Goal: Task Accomplishment & Management: Manage account settings

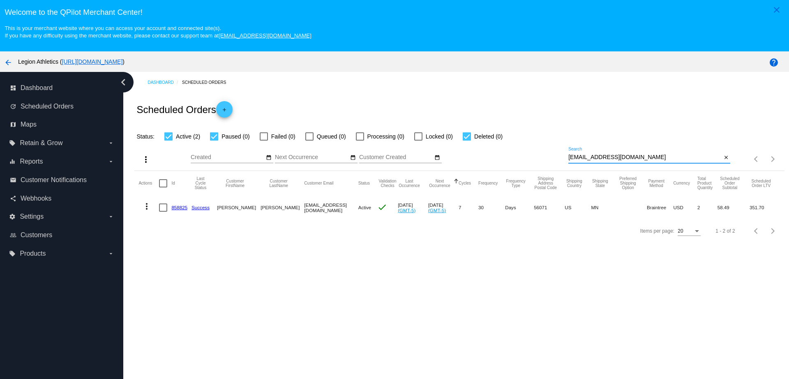
drag, startPoint x: 643, startPoint y: 159, endPoint x: 531, endPoint y: 155, distance: 112.2
click at [531, 155] on div "more_vert Aug Jan Feb Mar Apr 1" at bounding box center [458, 155] width 649 height 29
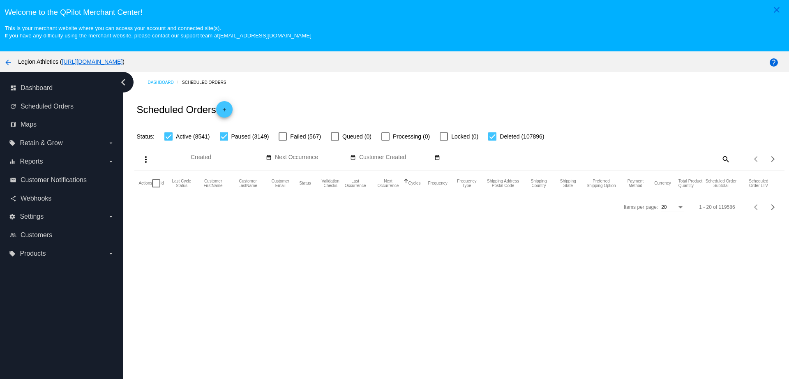
click at [720, 157] on mat-icon "search" at bounding box center [725, 158] width 10 height 13
click at [652, 157] on input "Search" at bounding box center [649, 157] width 162 height 7
paste input "drbarny1@yahoo.com"
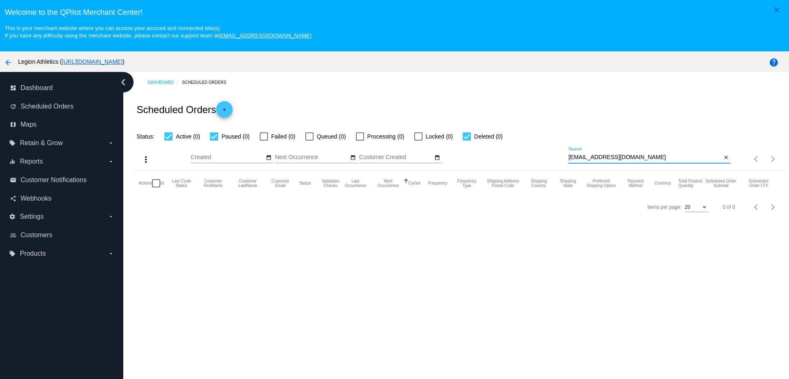
click at [579, 158] on input "drbarny1@yahoo.com" at bounding box center [644, 157] width 153 height 7
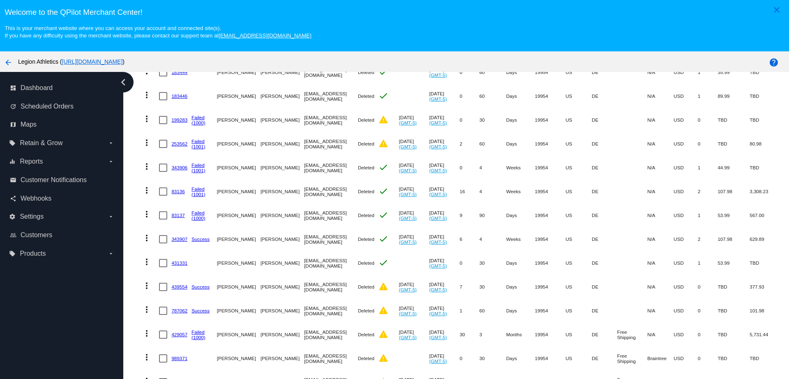
scroll to position [269, 0]
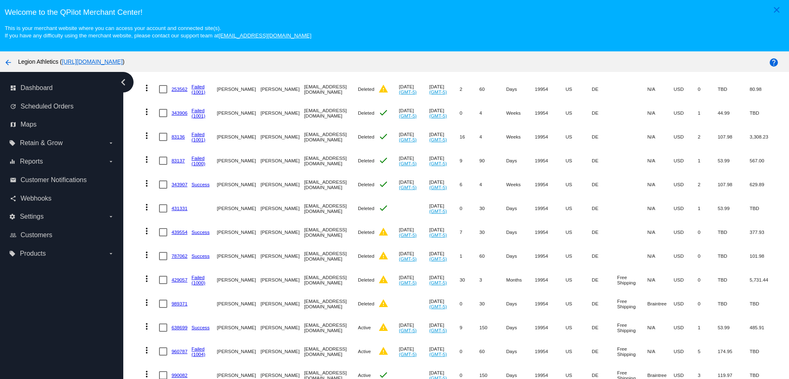
type input "drbarney1@yahoo.com"
click at [184, 372] on link "990082" at bounding box center [179, 374] width 16 height 5
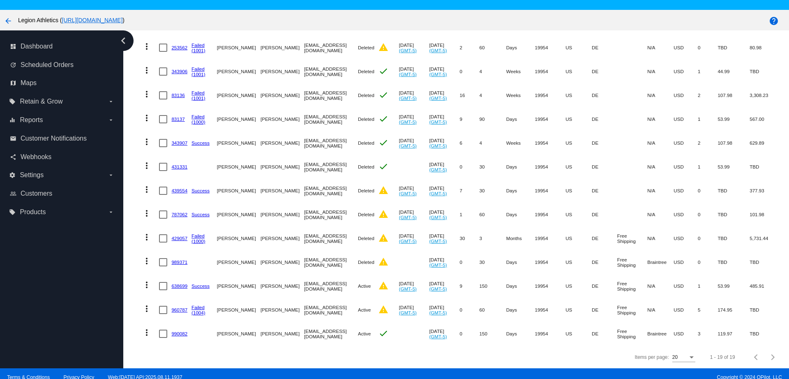
scroll to position [51, 0]
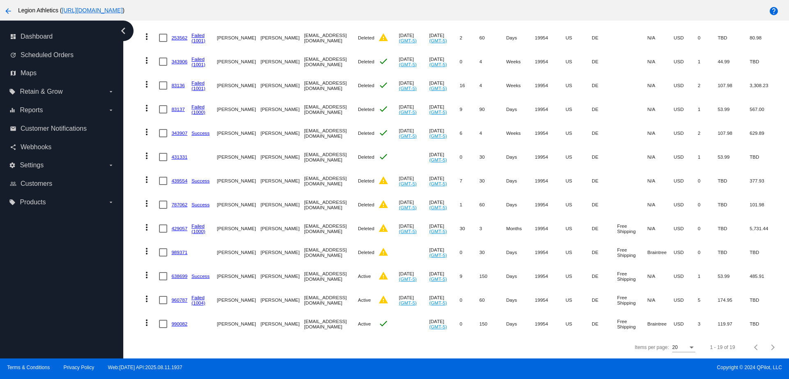
click at [183, 297] on link "960787" at bounding box center [179, 299] width 16 height 5
click at [181, 273] on link "638699" at bounding box center [179, 275] width 16 height 5
click at [179, 273] on link "638699" at bounding box center [179, 275] width 16 height 5
click at [182, 321] on link "990082" at bounding box center [179, 323] width 16 height 5
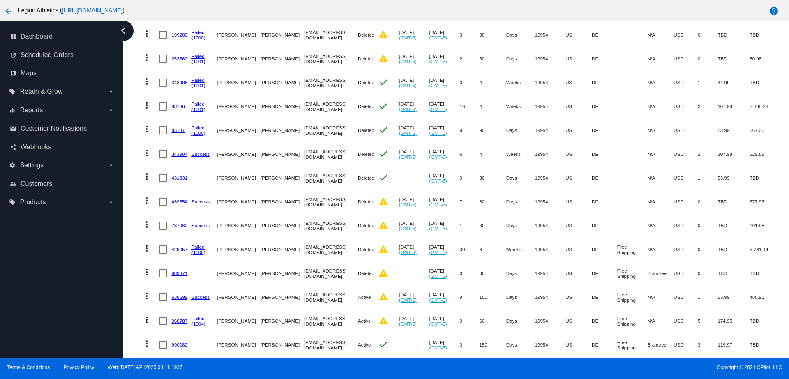
scroll to position [269, 0]
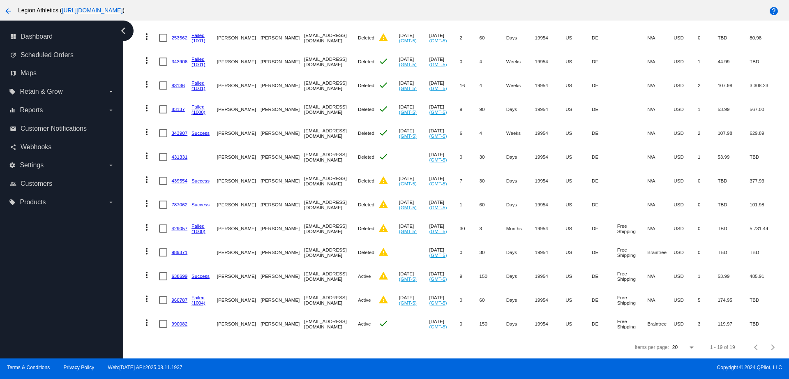
click at [176, 297] on link "960787" at bounding box center [179, 299] width 16 height 5
click at [163, 296] on div at bounding box center [163, 300] width 8 height 8
click at [163, 304] on input "checkbox" at bounding box center [163, 304] width 0 height 0
checkbox input "true"
click at [149, 294] on mat-icon "more_vert" at bounding box center [147, 299] width 10 height 10
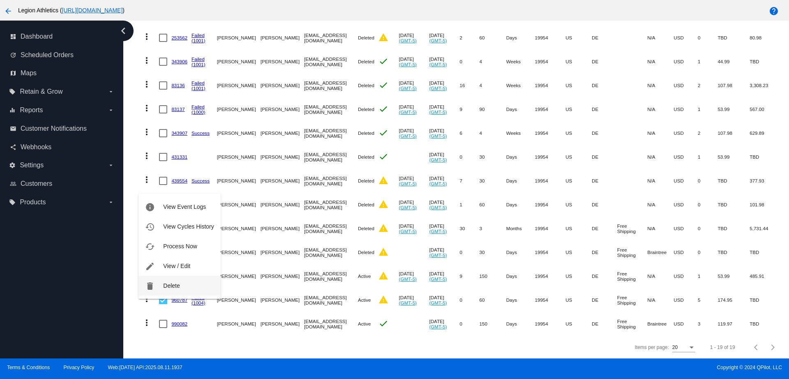
click at [158, 288] on button "delete Delete" at bounding box center [179, 286] width 82 height 20
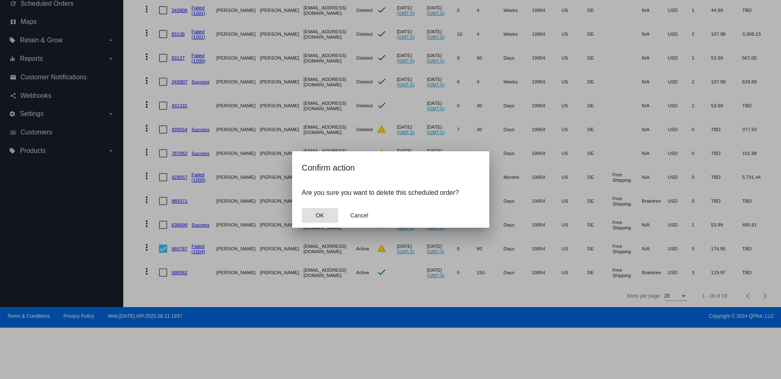
click at [327, 216] on button "OK" at bounding box center [320, 215] width 36 height 15
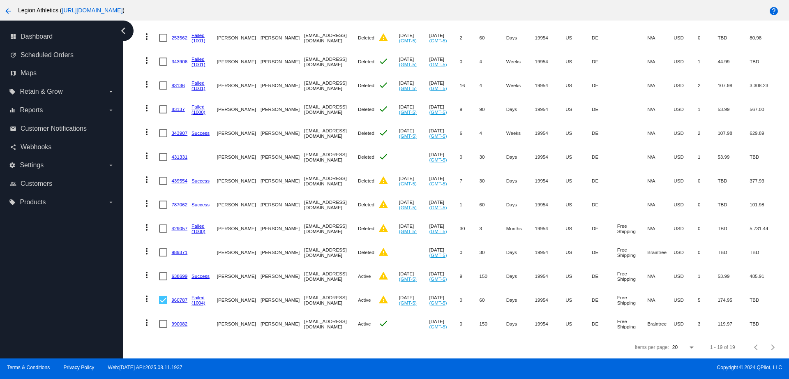
scroll to position [245, 0]
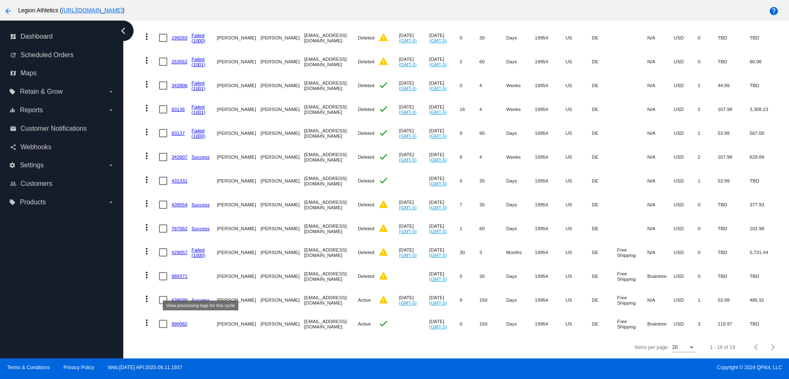
click at [195, 297] on link "Success" at bounding box center [200, 299] width 18 height 5
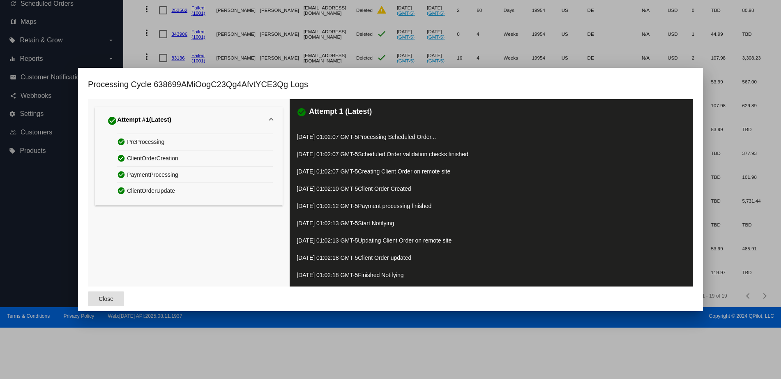
click at [683, 44] on div at bounding box center [390, 189] width 781 height 379
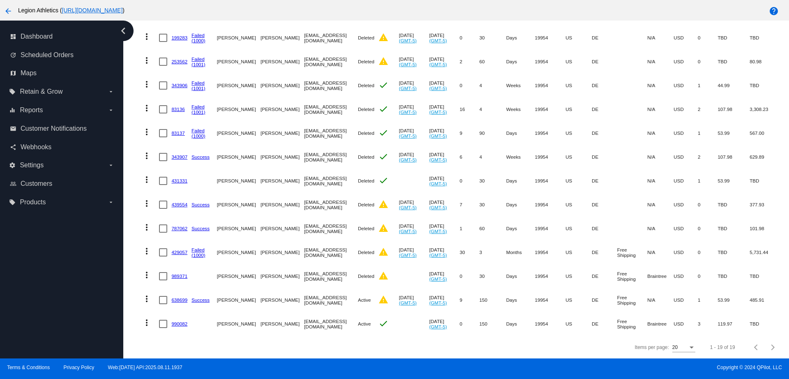
click at [181, 297] on link "638699" at bounding box center [179, 299] width 16 height 5
click at [163, 296] on div at bounding box center [163, 300] width 8 height 8
click at [163, 304] on input "checkbox" at bounding box center [163, 304] width 0 height 0
checkbox input "true"
click at [147, 294] on mat-icon "more_vert" at bounding box center [147, 299] width 10 height 10
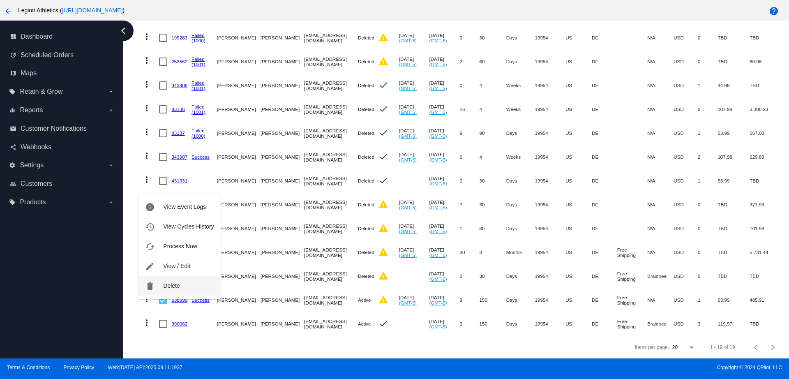
click at [156, 285] on button "delete Delete" at bounding box center [179, 286] width 82 height 20
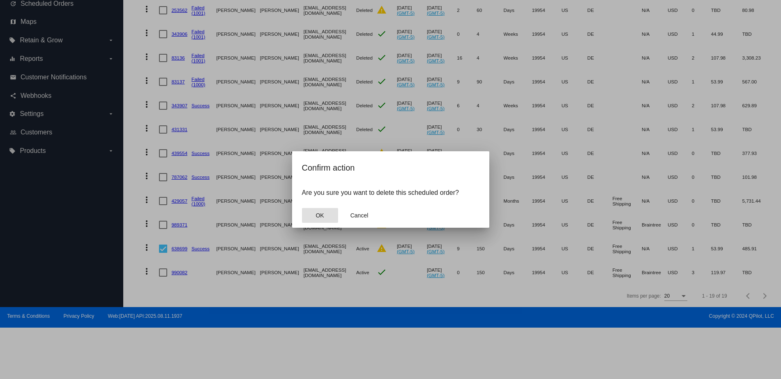
click at [312, 212] on button "OK" at bounding box center [320, 215] width 36 height 15
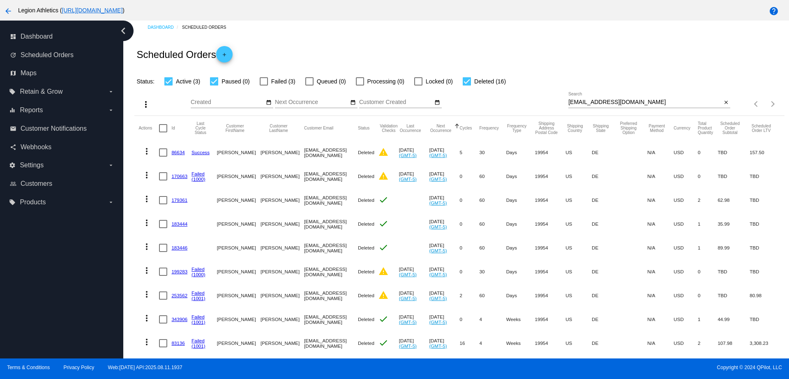
scroll to position [0, 0]
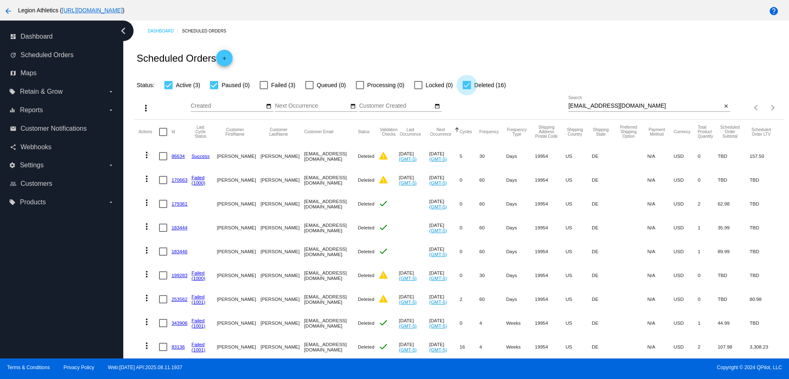
click at [469, 84] on div at bounding box center [466, 85] width 8 height 8
click at [467, 89] on input "Deleted (16)" at bounding box center [466, 89] width 0 height 0
checkbox input "false"
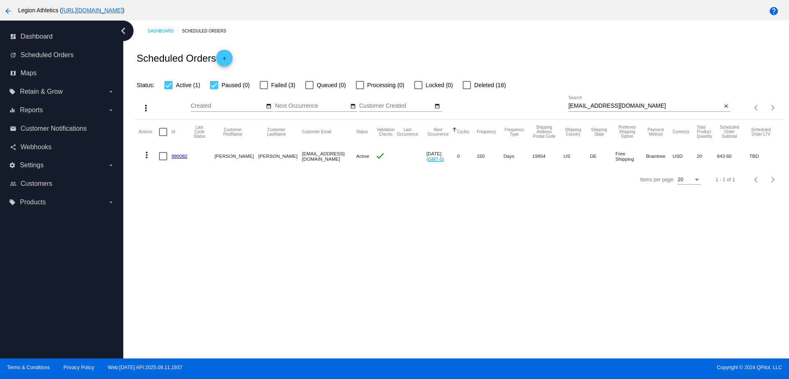
click at [181, 156] on link "990082" at bounding box center [179, 155] width 16 height 5
click at [228, 59] on mat-icon "add" at bounding box center [224, 60] width 10 height 10
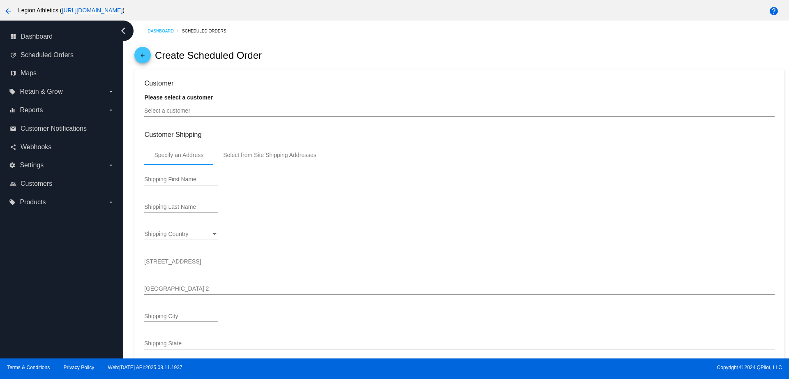
click at [200, 111] on input "Select a customer" at bounding box center [459, 111] width 630 height 7
type input "9/14/2025"
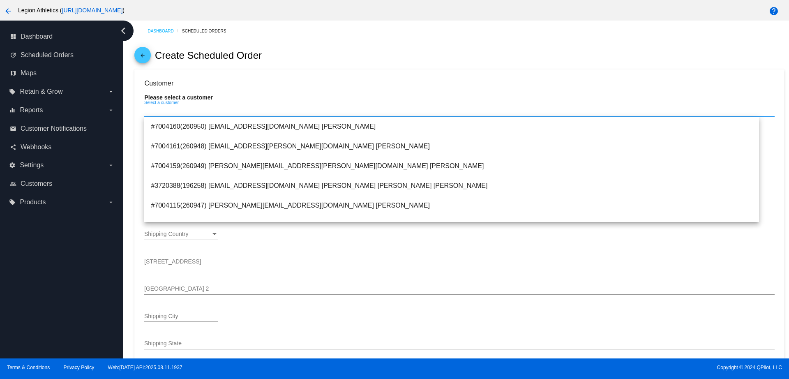
paste input "drbarney1@yahoo.com"
type input "drbarney1@yahoo.com"
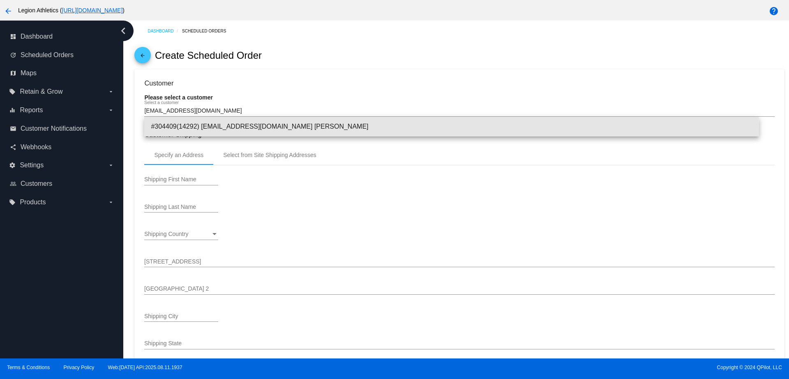
click at [242, 129] on span "#304409(14292) drbarney1@yahoo.com Robert Vincelette" at bounding box center [451, 127] width 601 height 20
type input "[PERSON_NAME]"
type input "[STREET_ADDRESS]"
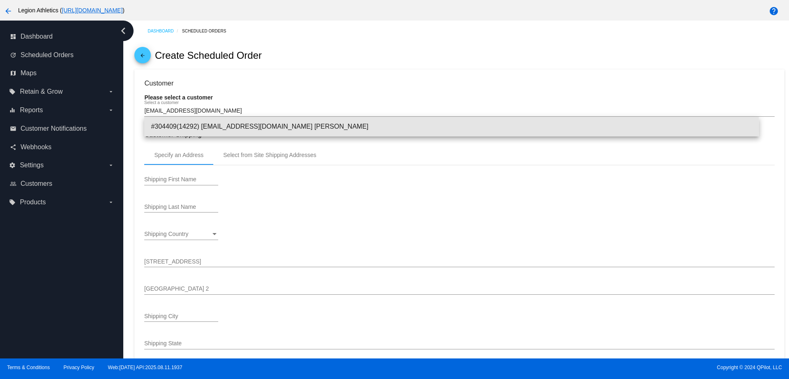
type input "[GEOGRAPHIC_DATA]"
type input "19954"
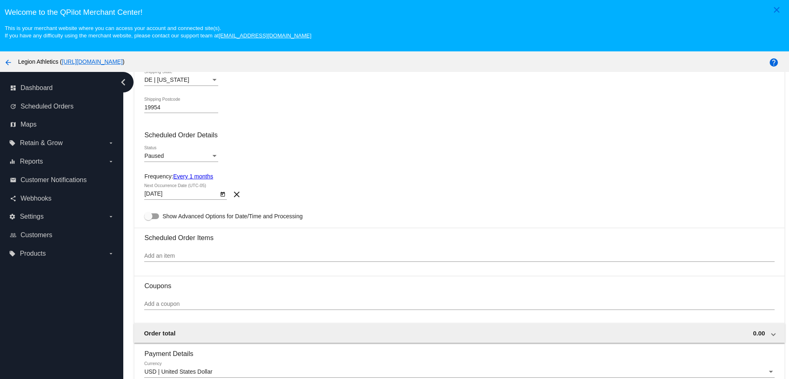
scroll to position [359, 0]
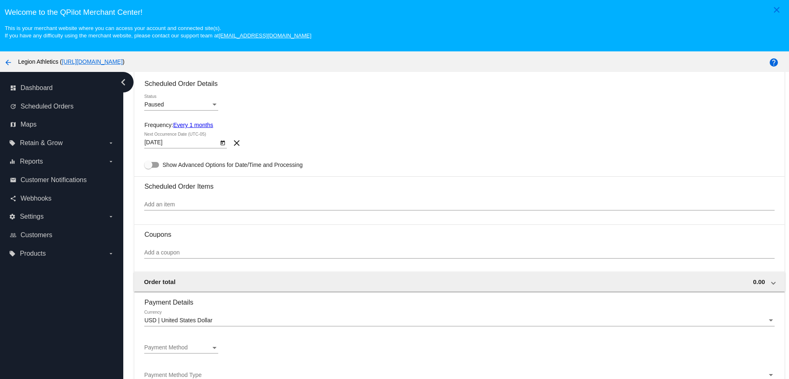
click at [196, 122] on link "Every 1 months" at bounding box center [193, 125] width 40 height 7
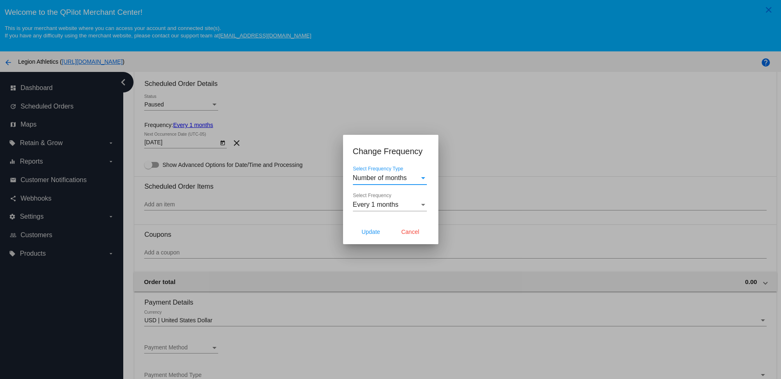
click at [398, 179] on span "Number of months" at bounding box center [380, 177] width 54 height 7
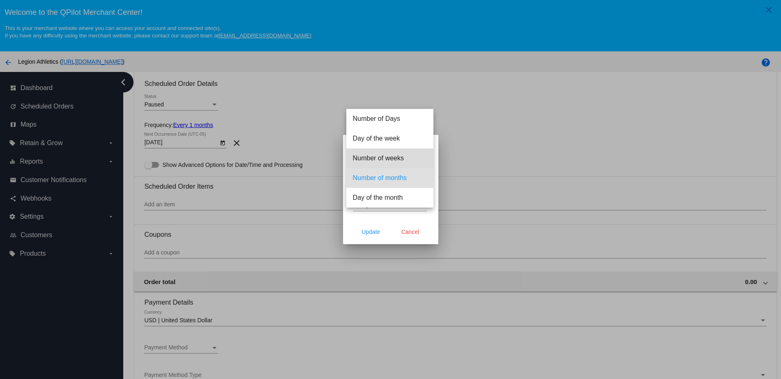
click at [401, 158] on span "Number of weeks" at bounding box center [390, 158] width 74 height 20
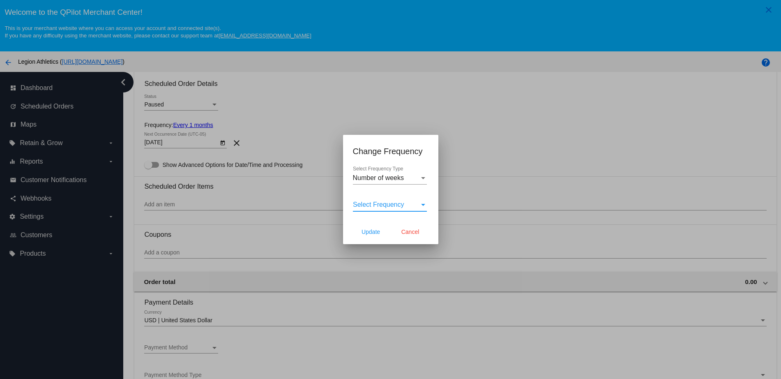
click at [382, 204] on span "Select Frequency" at bounding box center [378, 204] width 51 height 7
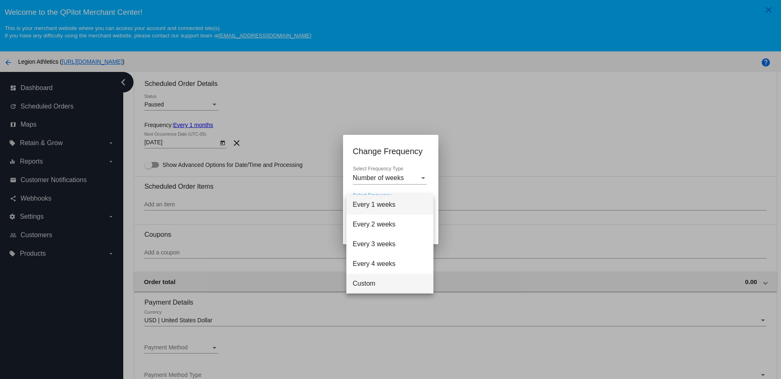
click at [382, 288] on span "Custom" at bounding box center [390, 284] width 74 height 20
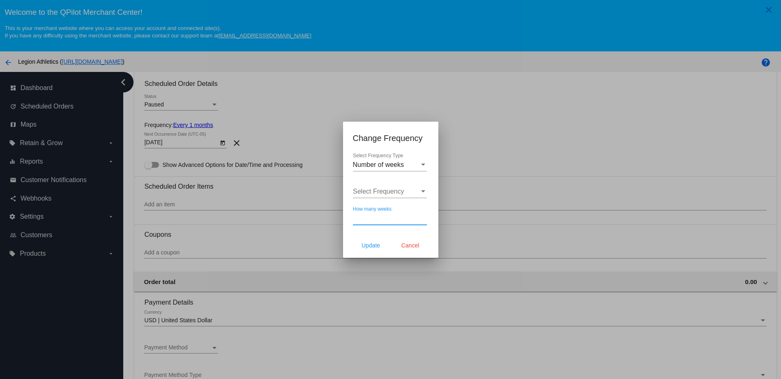
click at [372, 221] on input "How many weeks" at bounding box center [390, 217] width 74 height 7
type input "21"
click at [377, 245] on span "Update" at bounding box center [370, 245] width 18 height 7
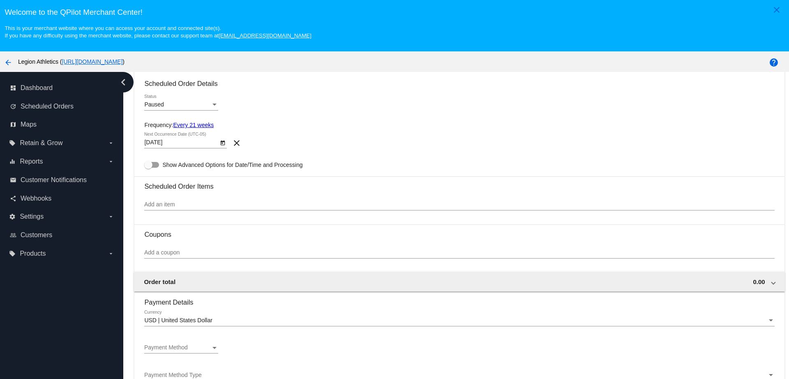
type input "[DATE]"
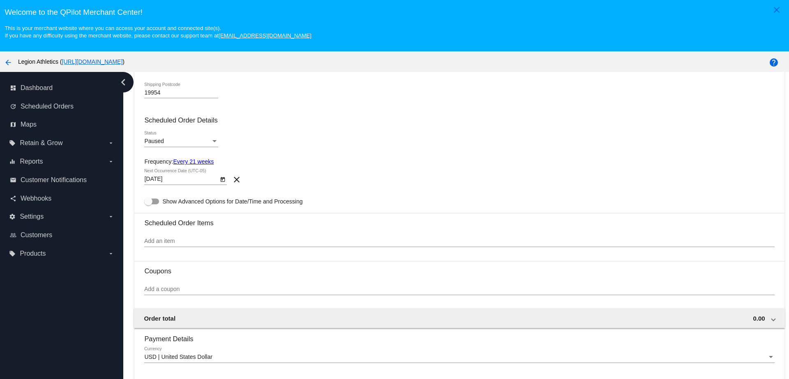
scroll to position [308, 0]
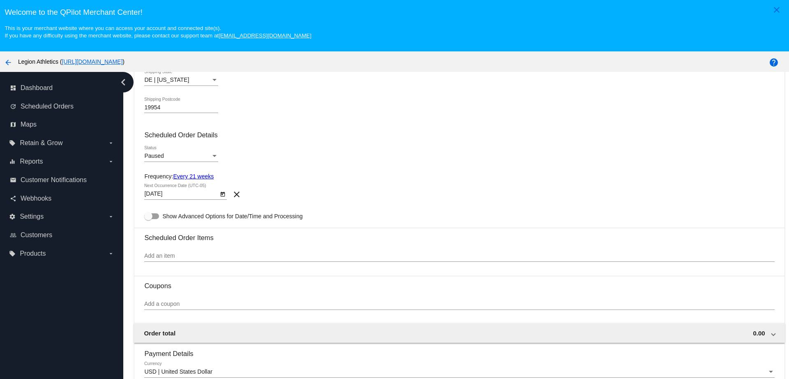
click at [199, 254] on input "Add an item" at bounding box center [459, 256] width 630 height 7
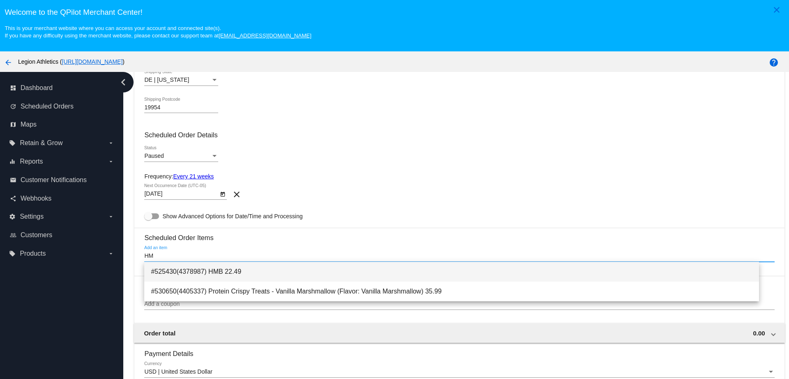
type input "HM"
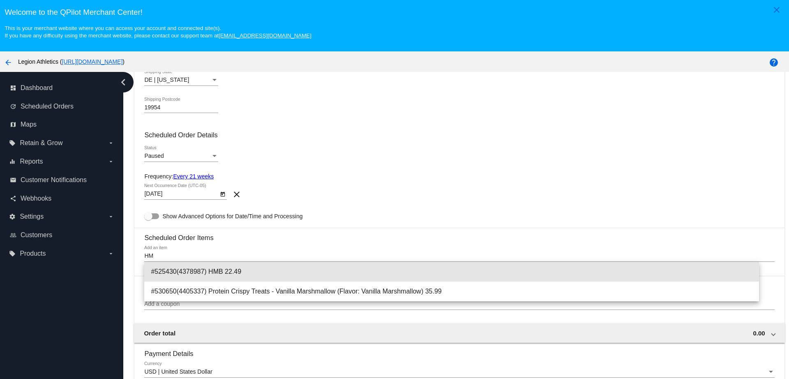
click at [212, 269] on span "#525430(4378987) HMB 22.49" at bounding box center [451, 272] width 601 height 20
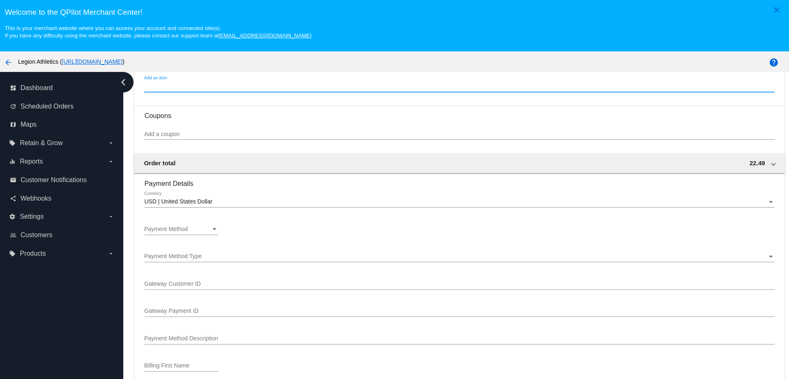
scroll to position [565, 0]
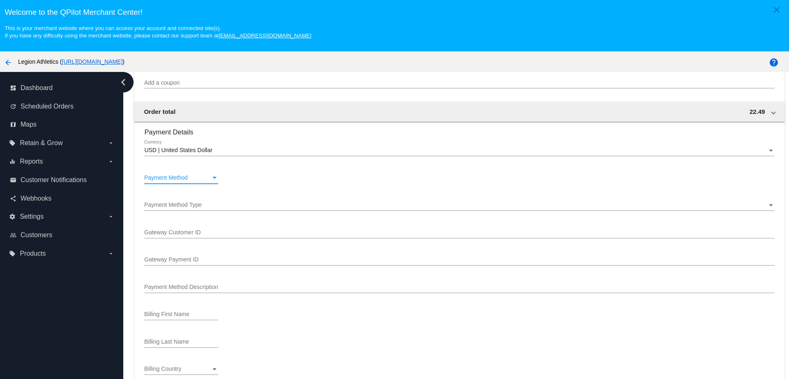
click at [204, 175] on div "Payment Method" at bounding box center [177, 178] width 67 height 7
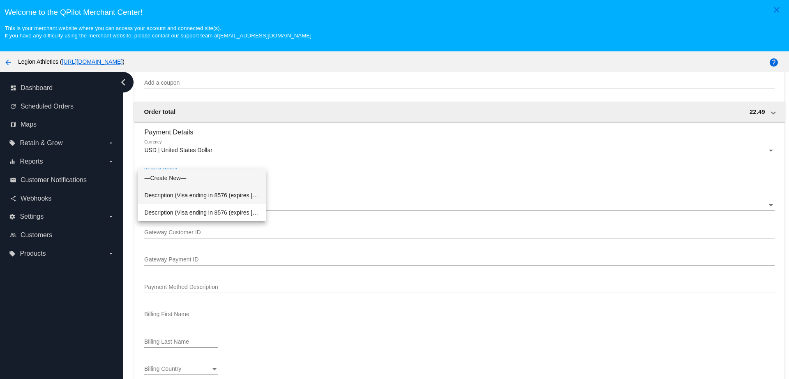
click at [200, 193] on span "Description (Visa ending in 8576 (expires 06/27)) GatewayCustomerId (8070678794…" at bounding box center [201, 194] width 115 height 17
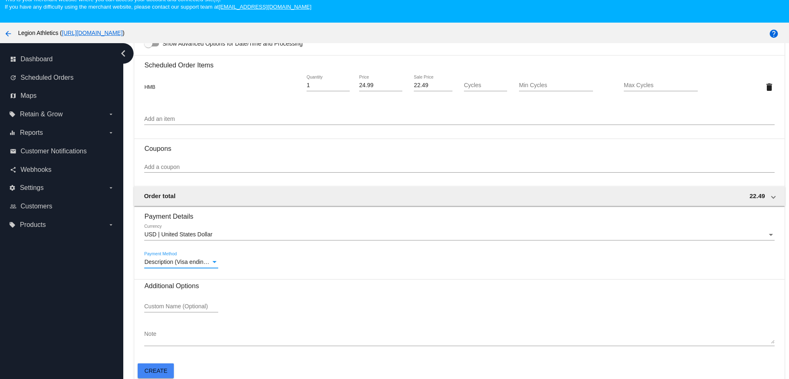
scroll to position [51, 0]
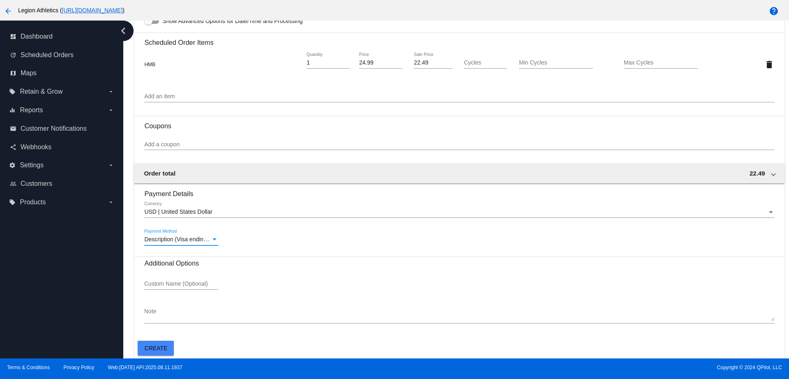
click at [203, 240] on span "Description (Visa ending in 8576 (expires 06/27)) GatewayCustomerId (8070678794…" at bounding box center [316, 239] width 344 height 7
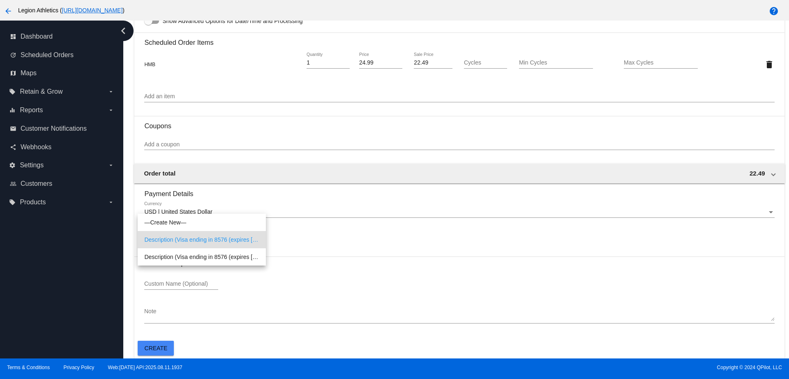
click at [228, 241] on span "Description (Visa ending in 8576 (expires 06/27)) GatewayCustomerId (8070678794…" at bounding box center [201, 239] width 115 height 17
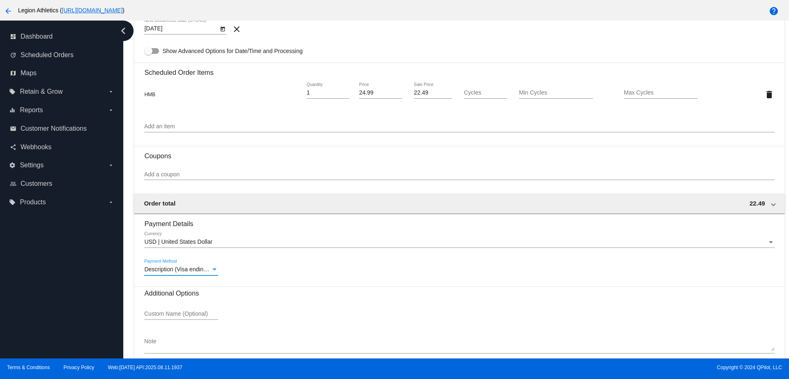
scroll to position [452, 0]
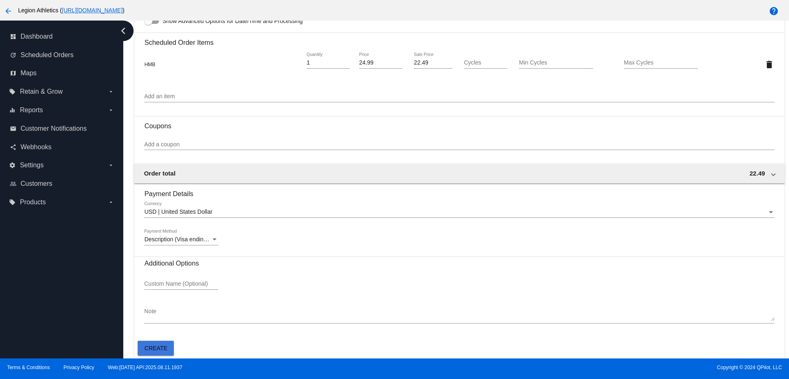
click at [161, 350] on span "Create" at bounding box center [156, 348] width 23 height 7
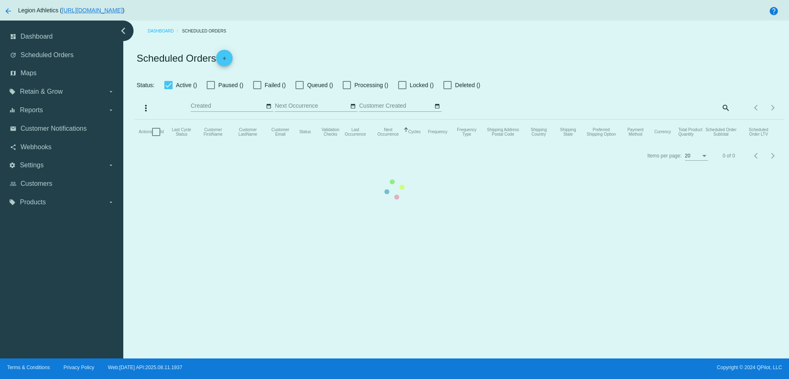
checkbox input "true"
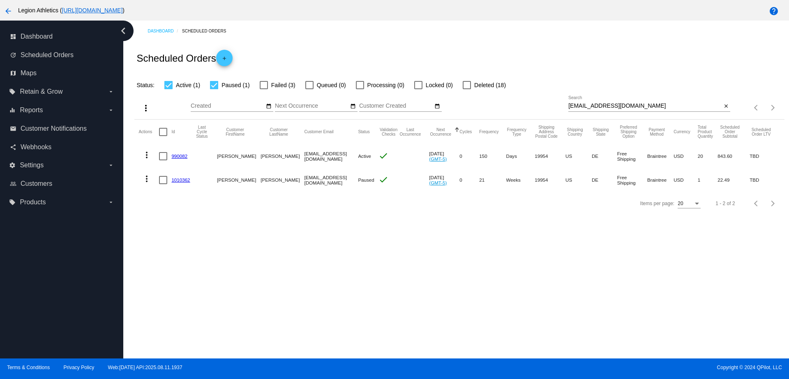
click at [183, 181] on link "1010362" at bounding box center [180, 179] width 18 height 5
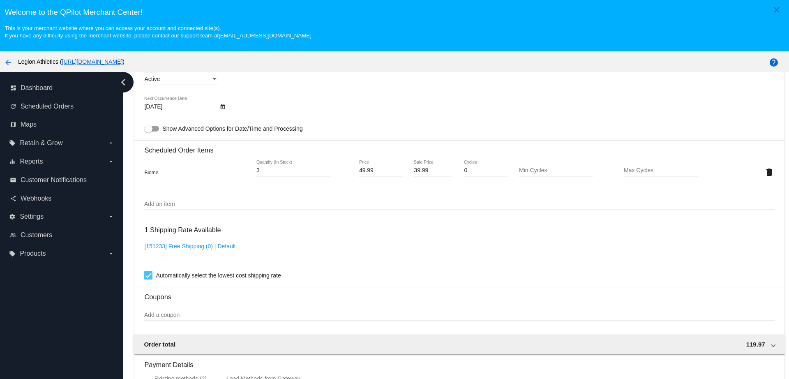
scroll to position [400, 0]
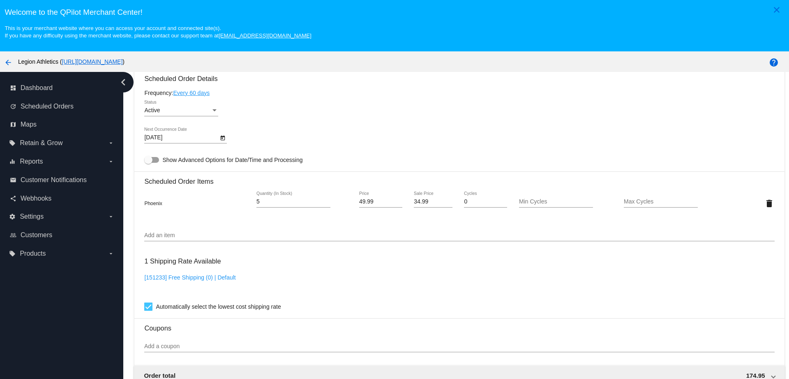
scroll to position [565, 0]
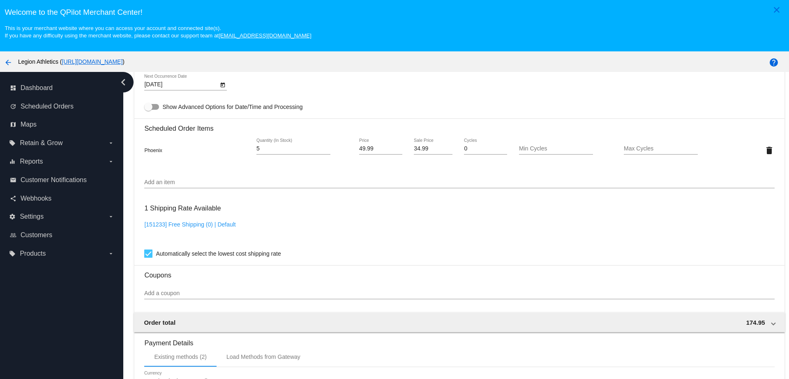
click at [198, 180] on input "Add an item" at bounding box center [459, 182] width 630 height 7
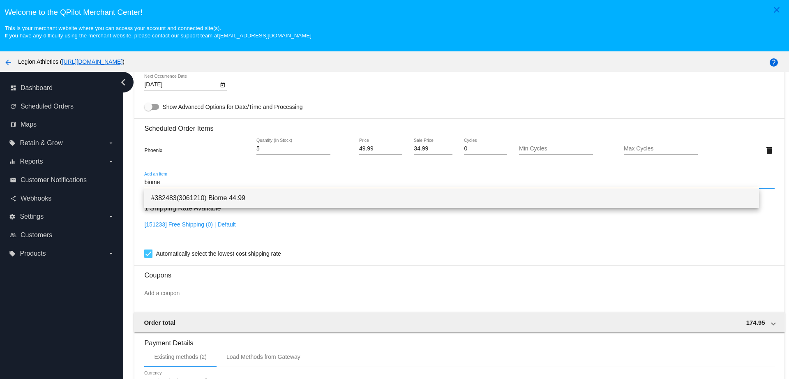
type input "biome"
click at [209, 202] on span "#382483(3061210) Biome 44.99" at bounding box center [451, 198] width 601 height 20
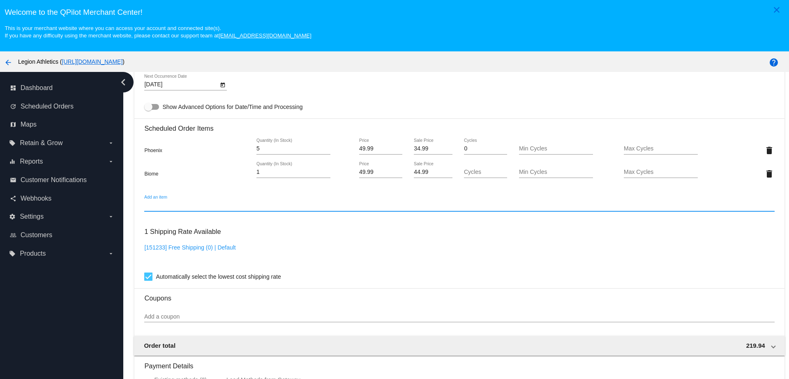
click at [268, 175] on div "1 Quantity (In Stock)" at bounding box center [293, 170] width 74 height 16
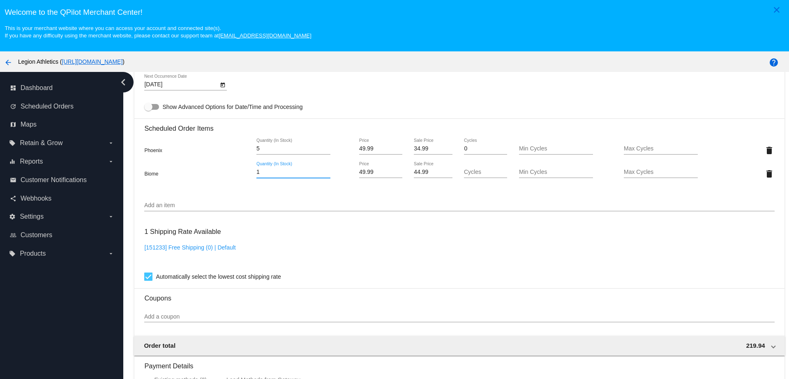
click at [268, 173] on input "1" at bounding box center [293, 172] width 74 height 7
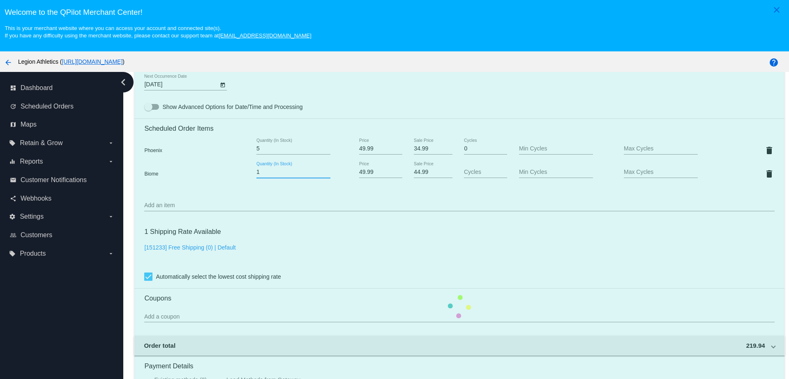
type input "1"
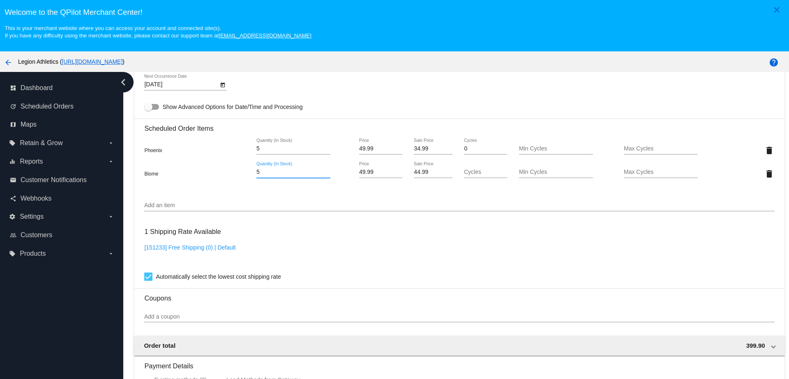
type input "5"
click at [218, 201] on mat-card "Customer 304409: Robert Vincelette drbarney1@yahoo.com Customer Shipping Enter …" at bounding box center [458, 306] width 649 height 1172
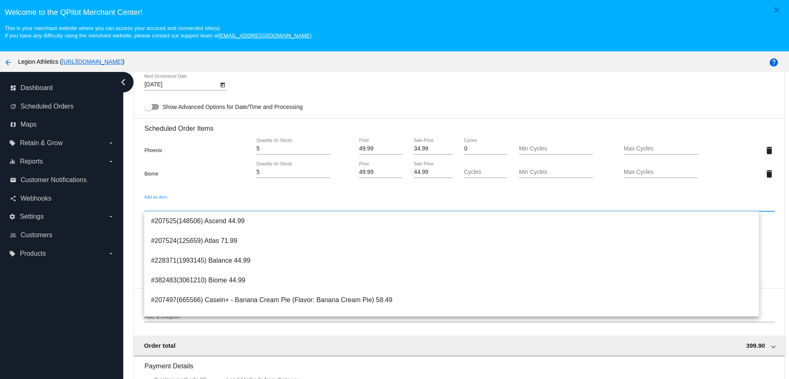
click at [218, 207] on input "Add an item" at bounding box center [459, 205] width 630 height 7
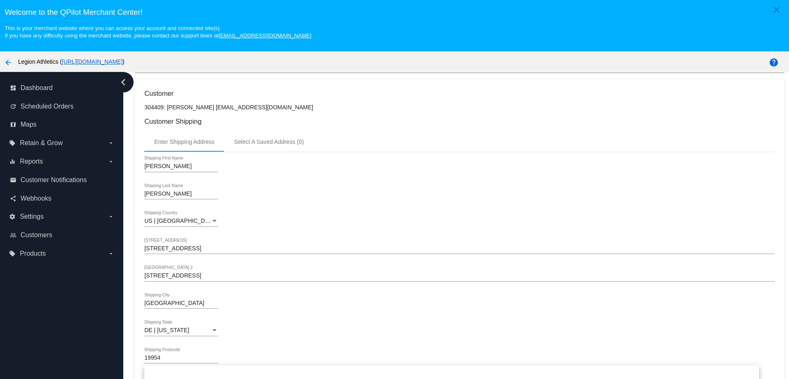
scroll to position [513, 0]
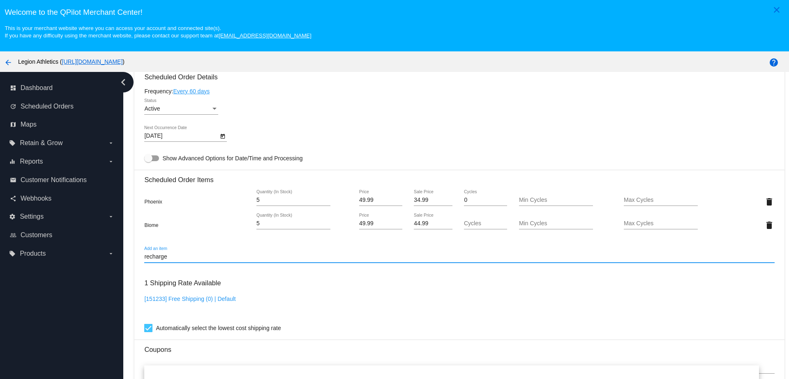
click at [204, 256] on input "recharge" at bounding box center [459, 256] width 630 height 7
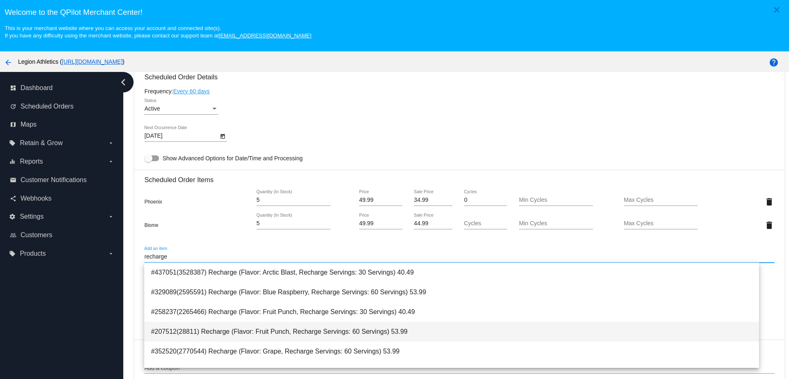
type input "recharge"
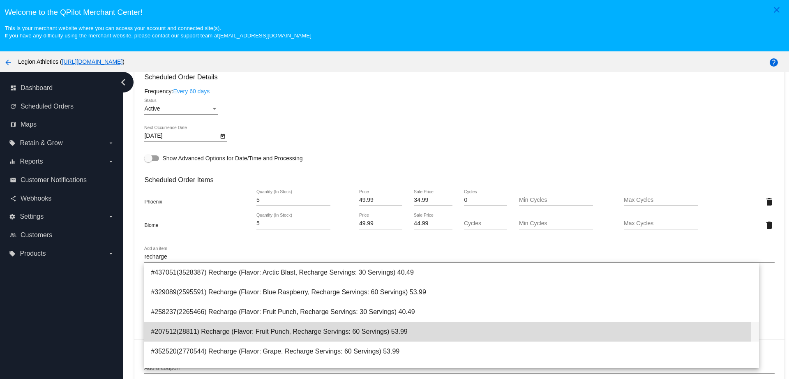
click at [286, 333] on span "#207512(28811) Recharge (Flavor: Fruit Punch, Recharge Servings: 60 Servings) 5…" at bounding box center [451, 332] width 601 height 20
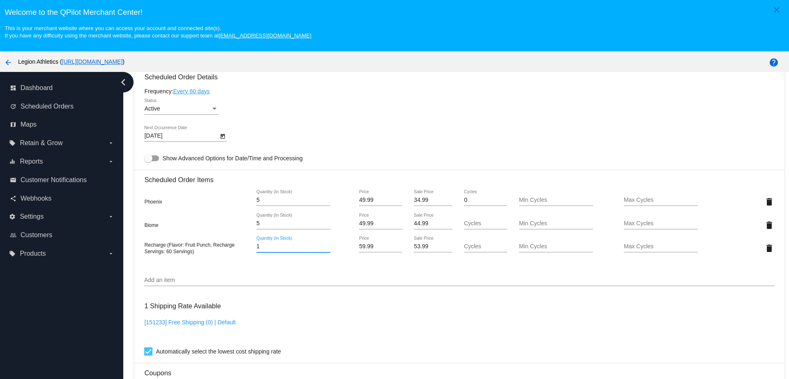
click at [285, 246] on input "1" at bounding box center [293, 246] width 74 height 7
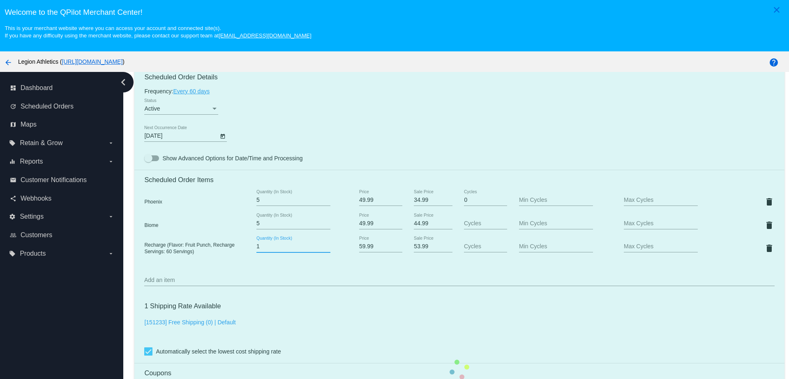
type input "1"
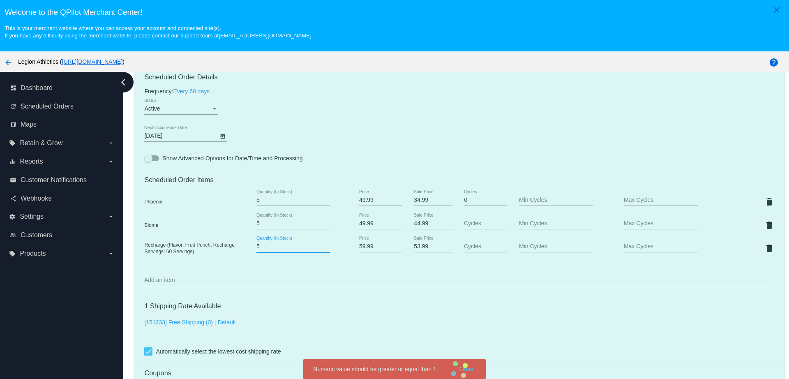
type input "5"
click at [301, 276] on mat-card "Customer 304409: Robert Vincelette drbarney1@yahoo.com Customer Shipping Enter …" at bounding box center [458, 370] width 649 height 1196
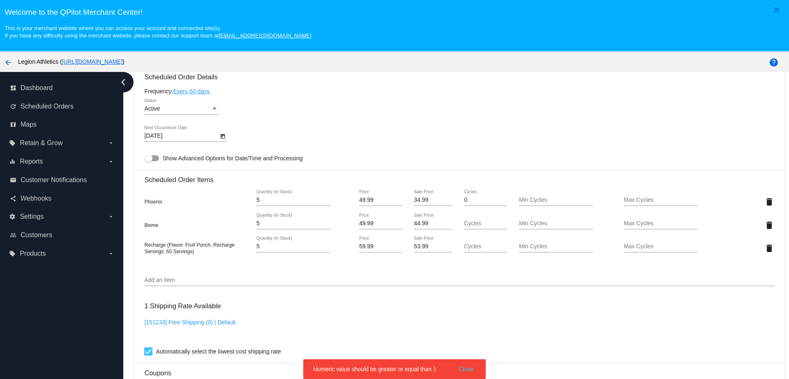
click at [301, 281] on input "Add an item" at bounding box center [459, 280] width 630 height 7
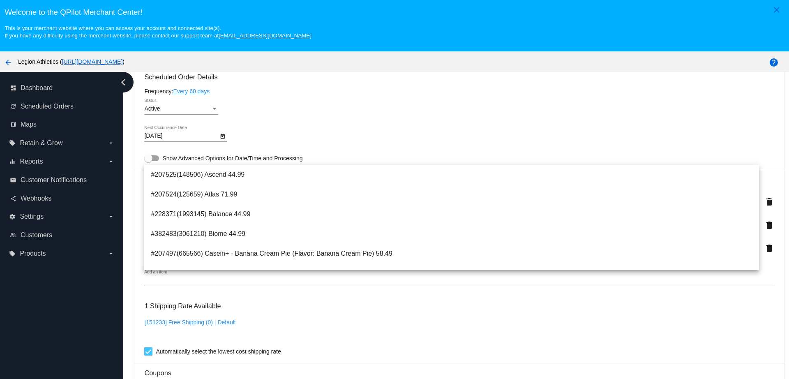
click at [338, 314] on div "1 Shipping Rate Available [151233] Free Shipping (0) | Default Automatically se…" at bounding box center [459, 326] width 630 height 59
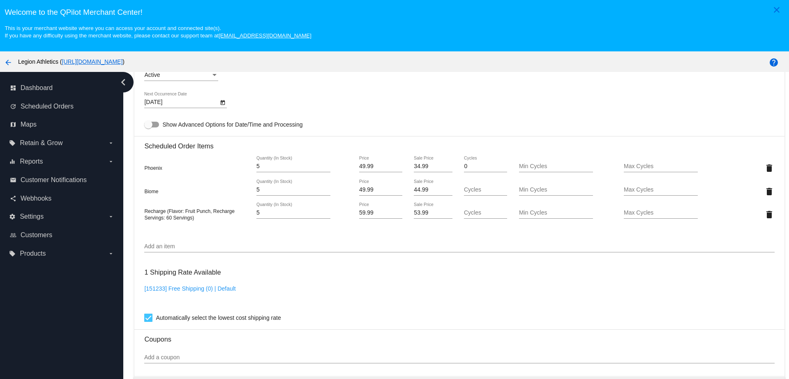
scroll to position [565, 0]
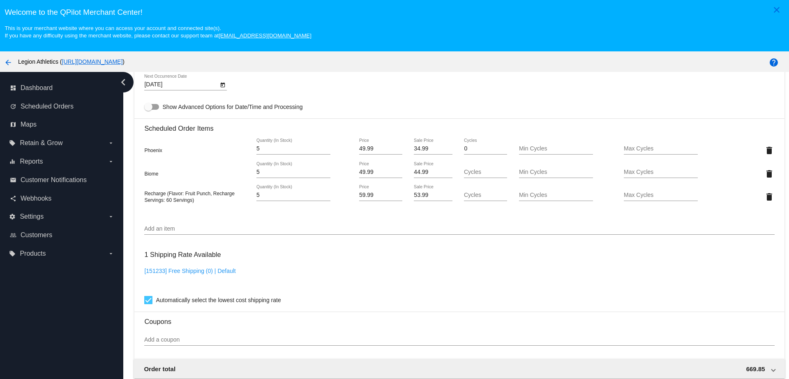
click at [272, 234] on div at bounding box center [459, 234] width 630 height 0
click at [271, 230] on input "Add an item" at bounding box center [459, 228] width 630 height 7
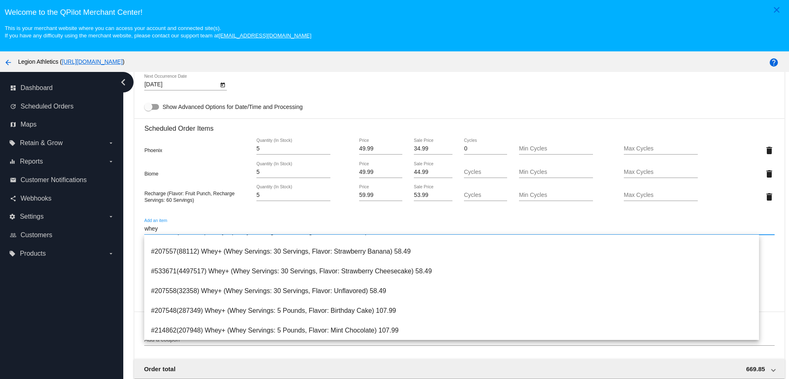
scroll to position [616, 0]
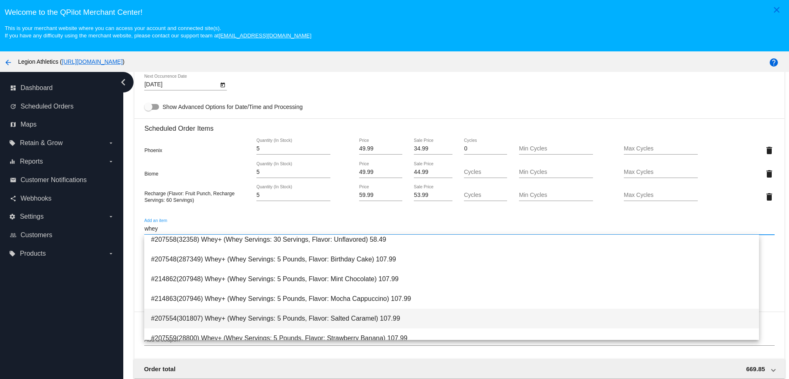
type input "whey"
click at [302, 315] on span "#207554(301807) Whey+ (Whey Servings: 5 Pounds, Flavor: Salted Caramel) 107.99" at bounding box center [451, 318] width 601 height 20
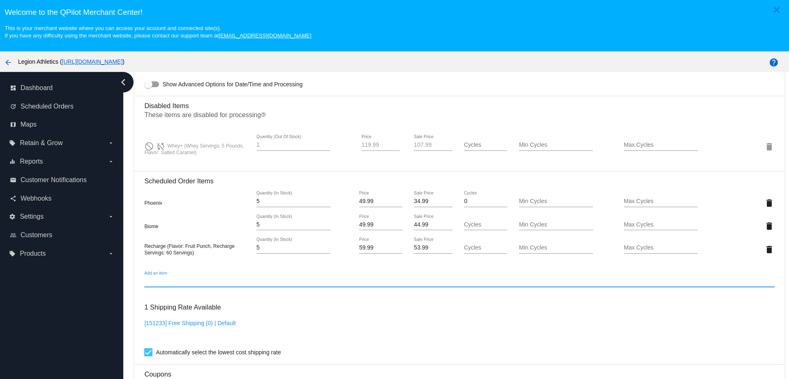
scroll to position [565, 0]
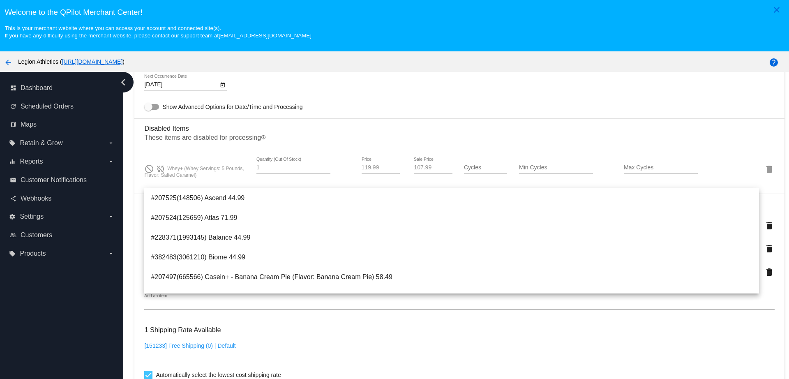
click at [231, 317] on mat-card-content "Customer 304409: Robert Vincelette drbarney1@yahoo.com Customer Shipping Enter …" at bounding box center [459, 341] width 630 height 1223
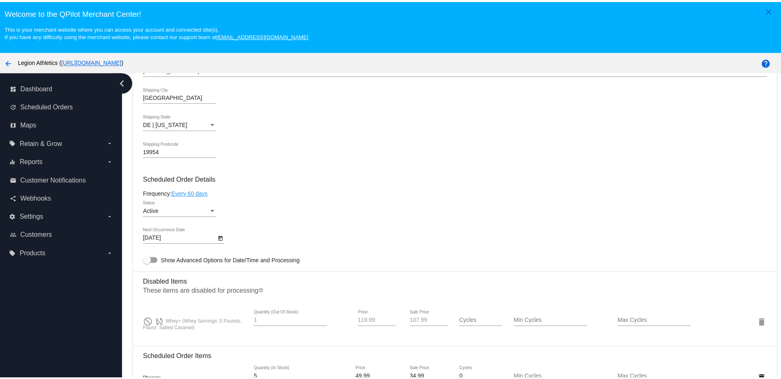
scroll to position [411, 0]
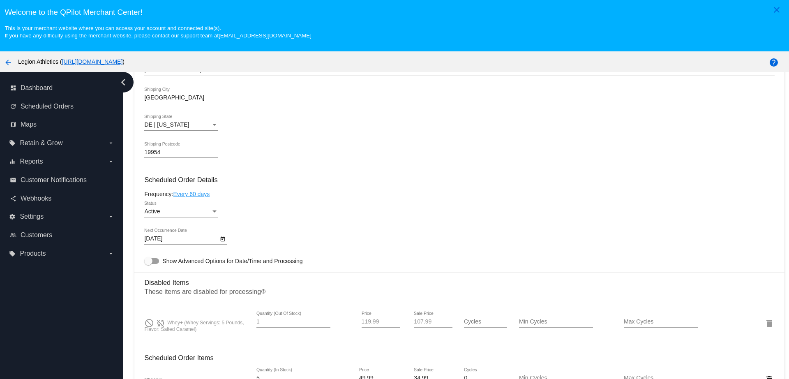
click at [198, 196] on link "Every 60 days" at bounding box center [191, 194] width 37 height 7
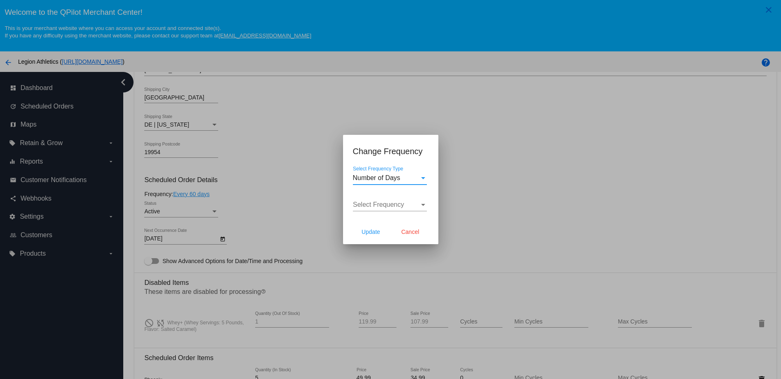
click at [396, 174] on span "Number of Days" at bounding box center [377, 177] width 48 height 7
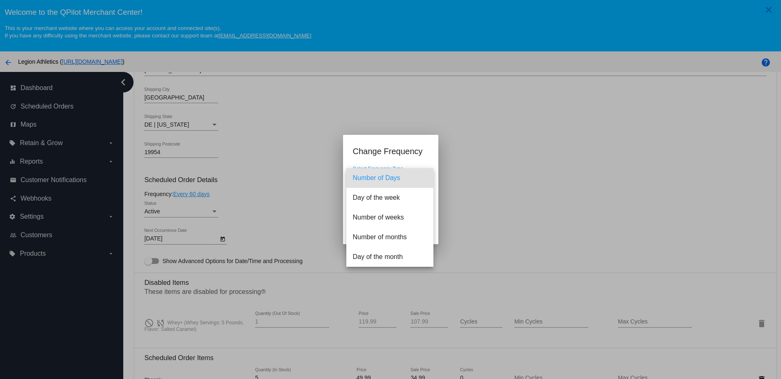
click at [319, 175] on div at bounding box center [390, 189] width 781 height 379
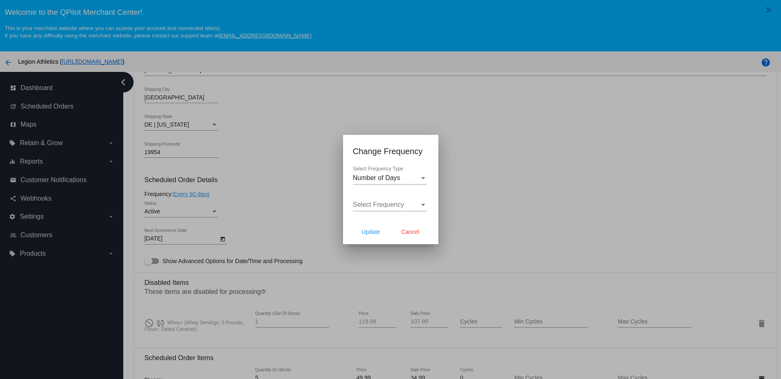
click at [380, 206] on span "Select Frequency" at bounding box center [378, 204] width 51 height 7
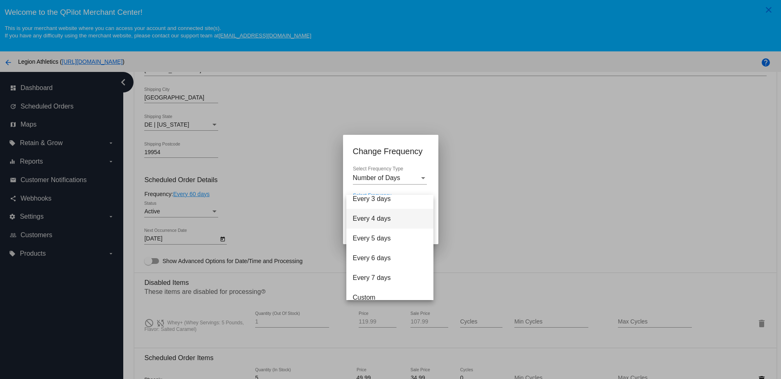
scroll to position [33, 0]
click at [482, 210] on div at bounding box center [390, 189] width 781 height 379
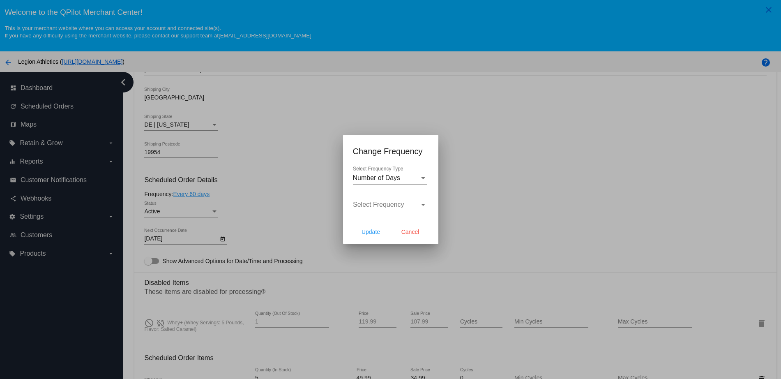
click at [209, 190] on div at bounding box center [390, 189] width 781 height 379
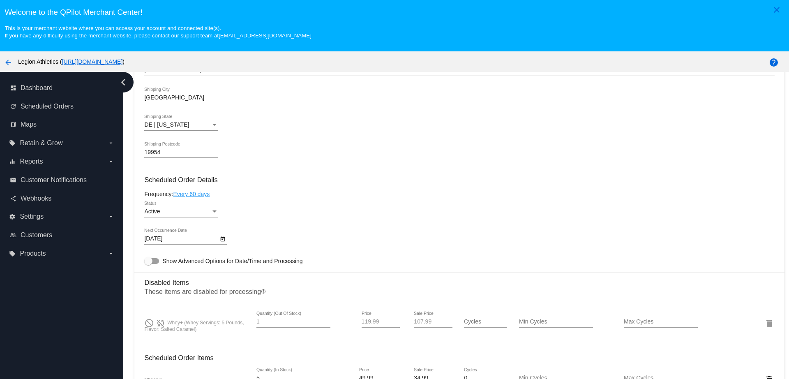
click at [202, 194] on link "Every 60 days" at bounding box center [191, 194] width 37 height 7
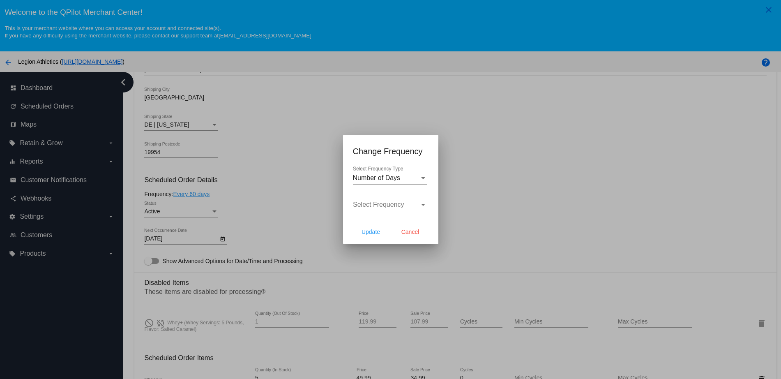
click at [402, 182] on div "Number of Days Select Frequency Type" at bounding box center [390, 175] width 74 height 18
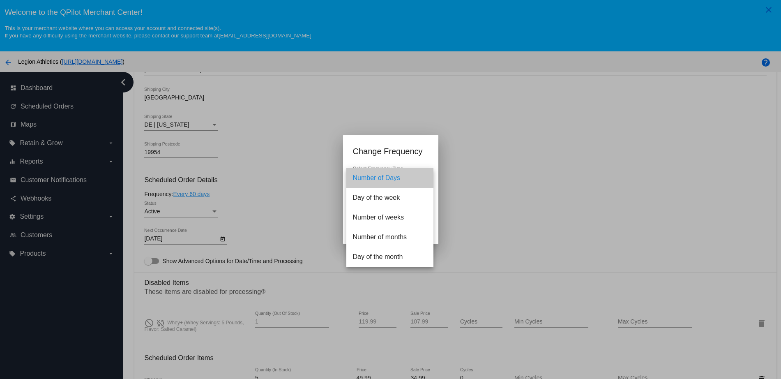
click at [401, 180] on span "Number of Days" at bounding box center [390, 178] width 74 height 20
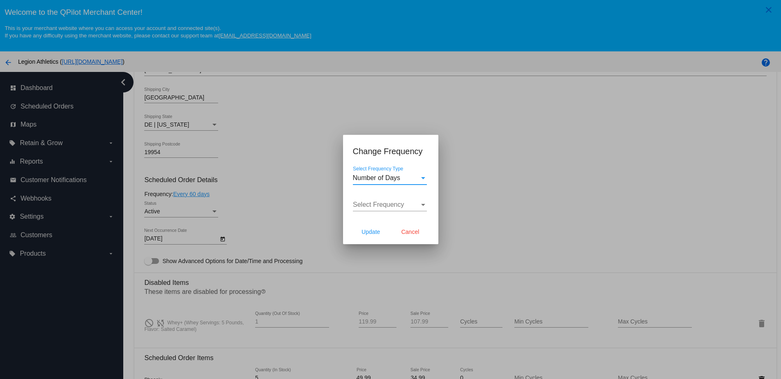
click at [398, 206] on span "Select Frequency" at bounding box center [378, 204] width 51 height 7
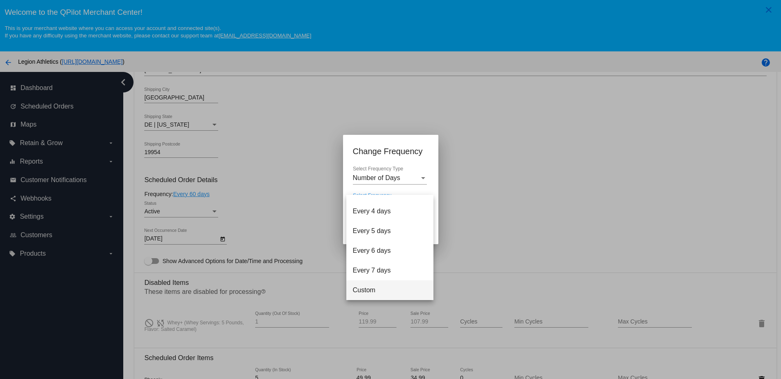
click at [375, 295] on span "Custom" at bounding box center [390, 290] width 74 height 20
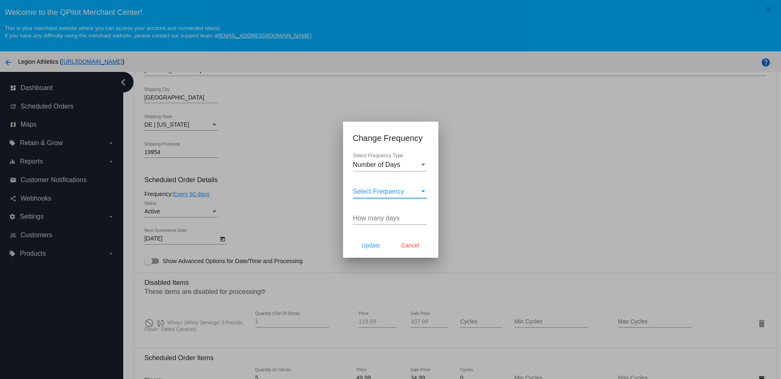
click at [394, 214] on input "How many days" at bounding box center [390, 217] width 74 height 7
type input "150"
click at [371, 244] on span "Update" at bounding box center [370, 245] width 18 height 7
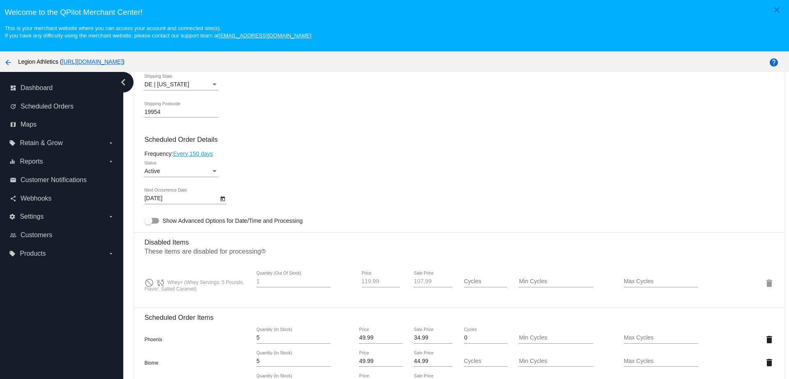
type input "1/10/2026"
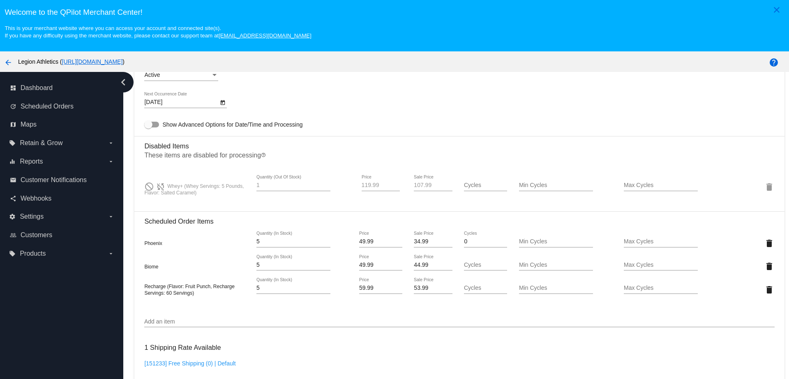
scroll to position [565, 0]
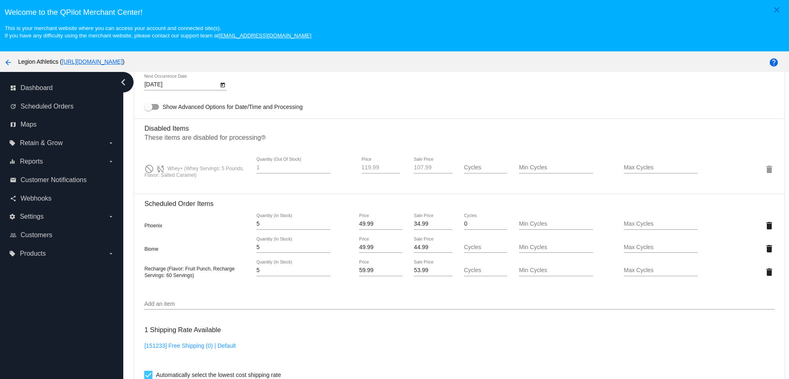
click at [243, 304] on input "Add an item" at bounding box center [459, 304] width 630 height 7
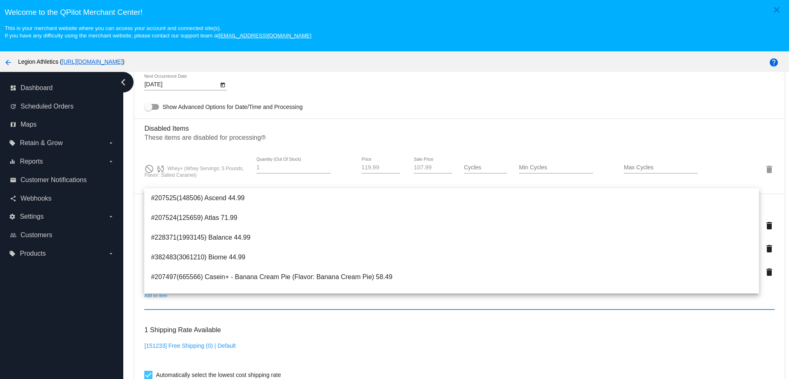
click at [161, 179] on div "do_not_disturb sync_disabled Whey+ (Whey Servings: 5 Pounds, Flavor: Salted Car…" at bounding box center [459, 168] width 630 height 23
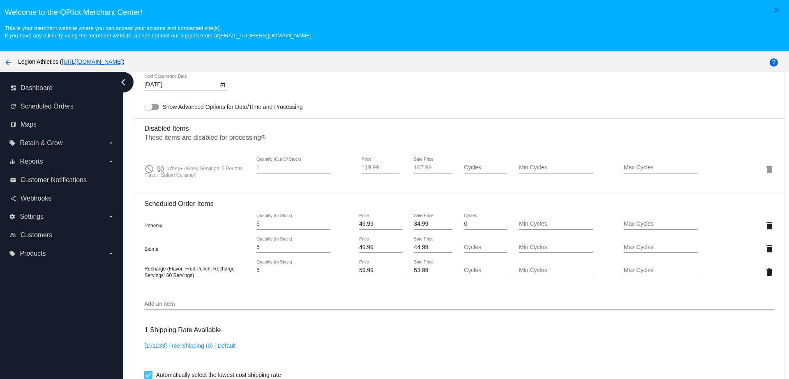
click at [156, 186] on div "do_not_disturb sync_disabled Whey+ (Whey Servings: 5 Pounds, Flavor: Salted Car…" at bounding box center [459, 169] width 630 height 36
click at [174, 301] on input "Add an item" at bounding box center [459, 304] width 630 height 7
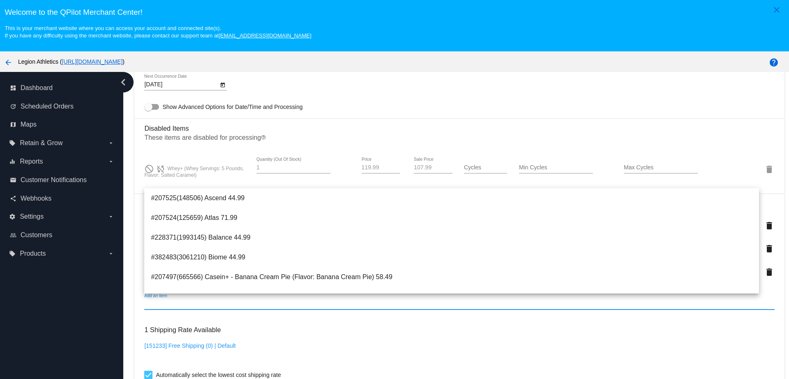
paste input "32358"
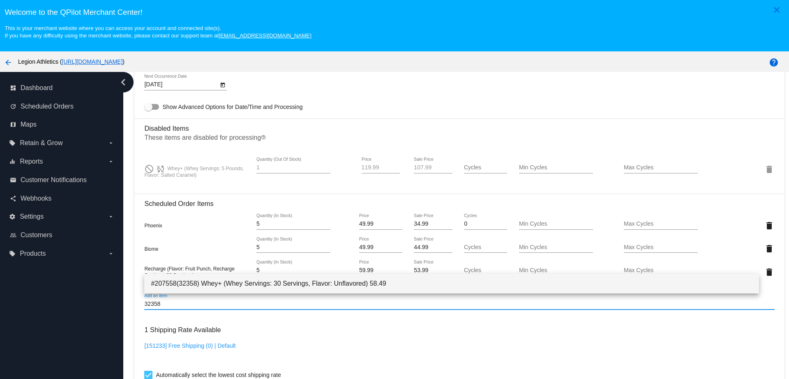
type input "32358"
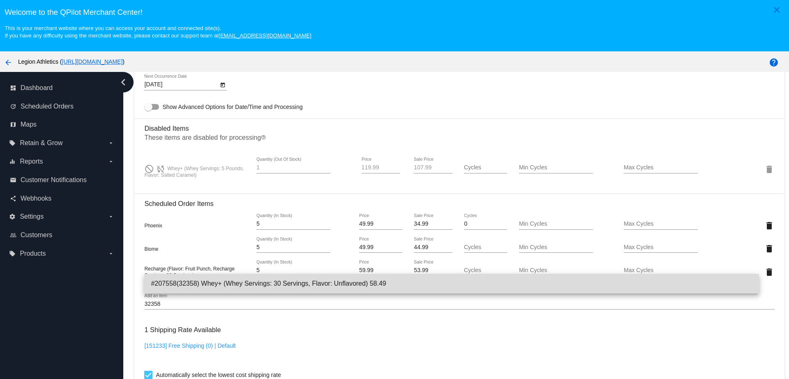
click at [208, 285] on span "#207558(32358) Whey+ (Whey Servings: 30 Servings, Flavor: Unflavored) 58.49" at bounding box center [451, 284] width 601 height 20
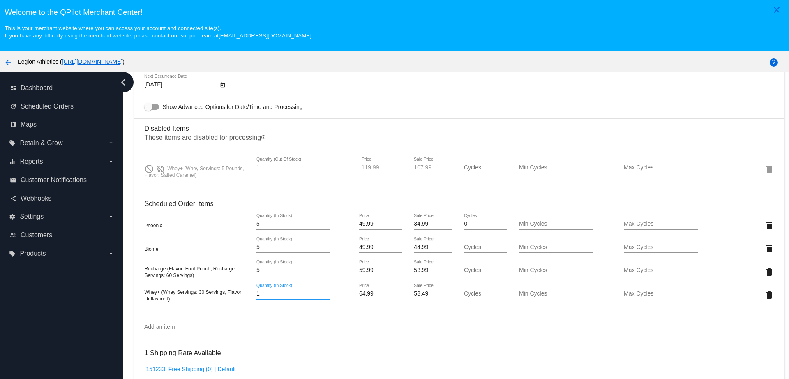
click at [249, 294] on div "1 Quantity (In Stock)" at bounding box center [301, 294] width 105 height 23
click at [256, 295] on input "1" at bounding box center [293, 293] width 74 height 7
click at [257, 296] on input "1" at bounding box center [293, 293] width 74 height 7
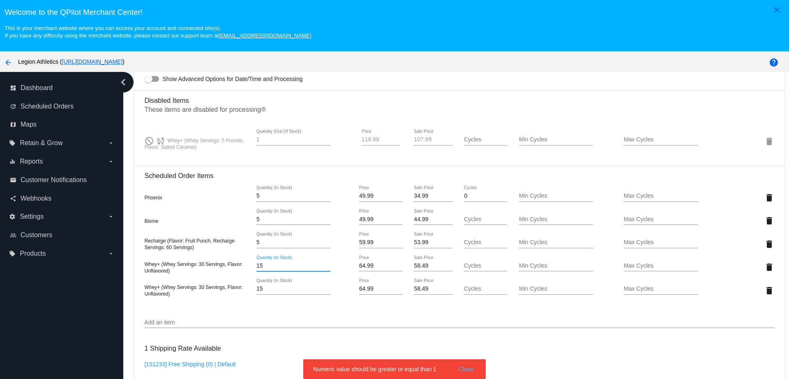
scroll to position [616, 0]
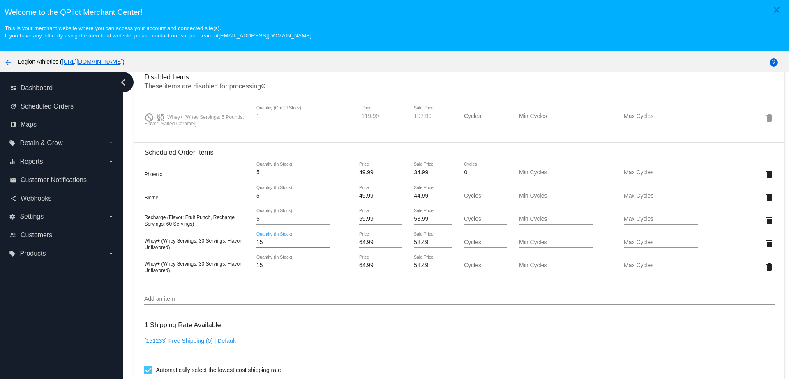
type input "1"
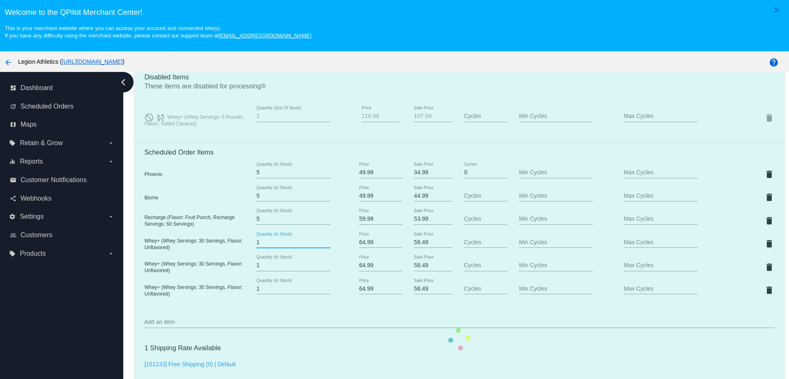
type input "1"
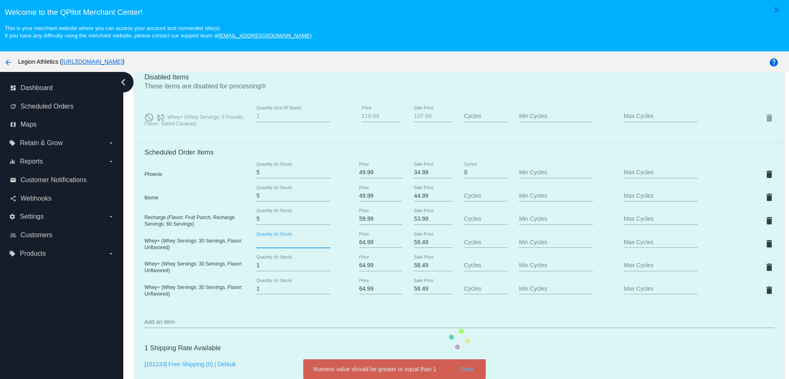
type input "5"
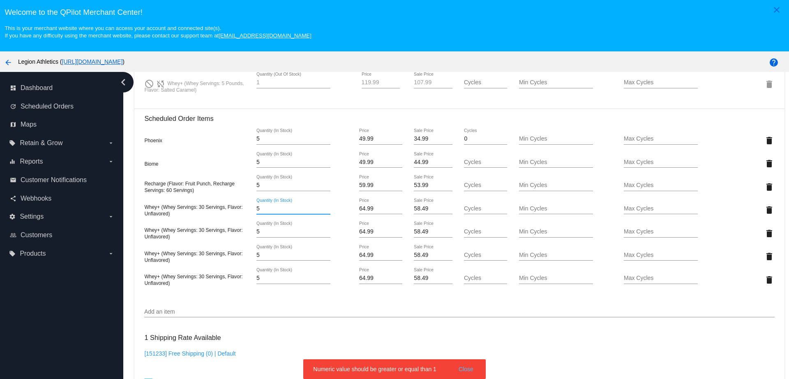
scroll to position [667, 0]
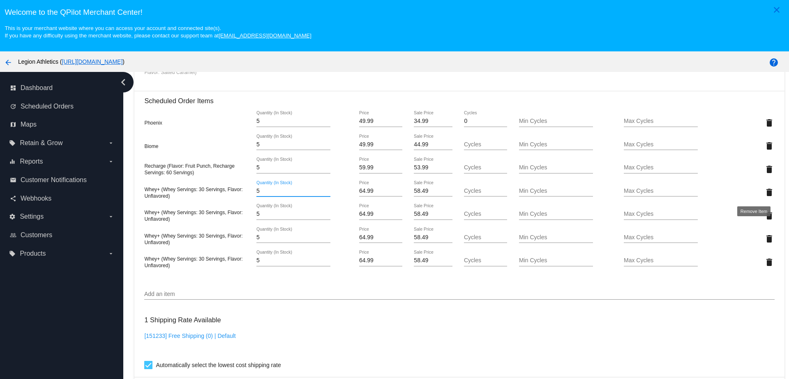
type input "5"
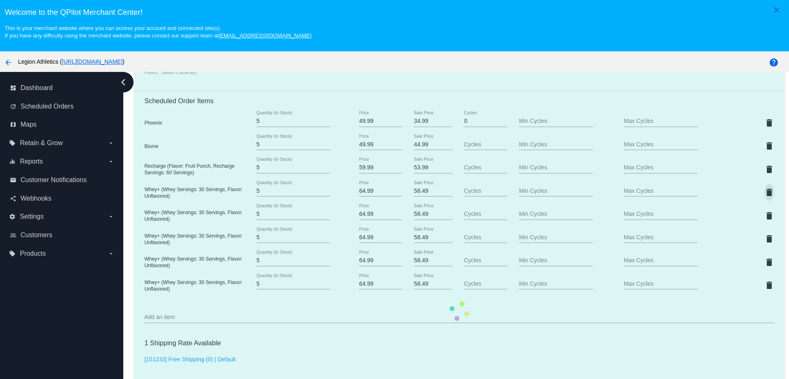
click at [754, 193] on mat-card "Customer 304409: Robert Vincelette drbarney1@yahoo.com Customer Shipping Enter …" at bounding box center [458, 311] width 649 height 1387
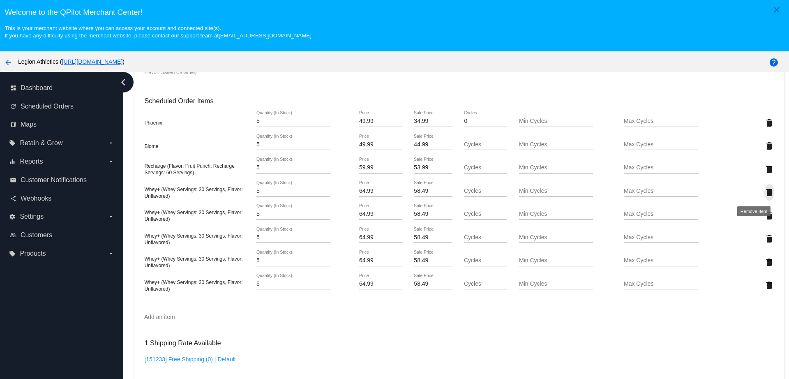
click at [764, 193] on mat-icon "delete" at bounding box center [769, 192] width 10 height 10
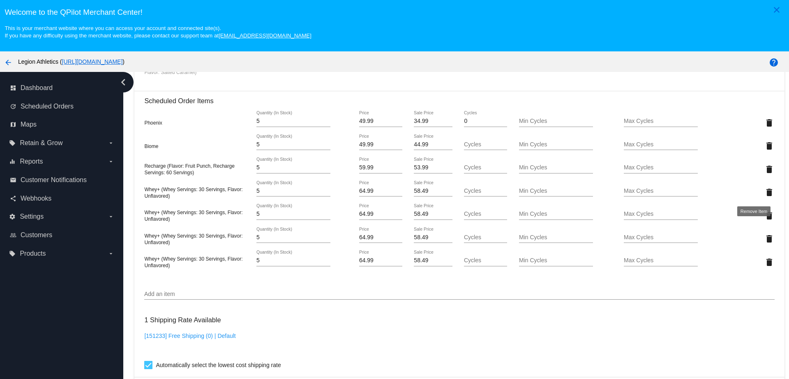
click at [764, 193] on mat-icon "delete" at bounding box center [769, 192] width 10 height 10
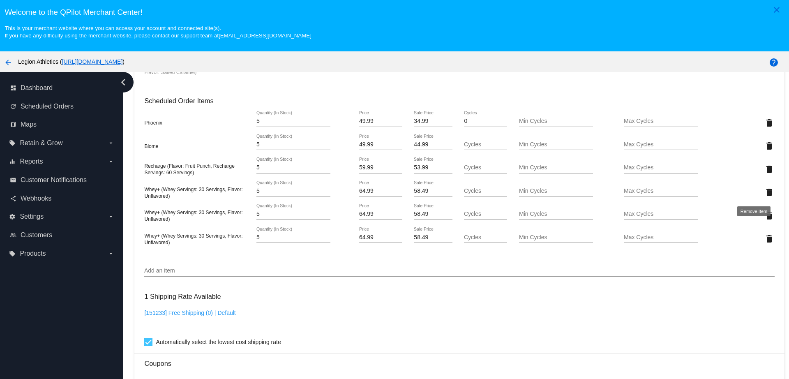
click at [764, 193] on mat-icon "delete" at bounding box center [769, 192] width 10 height 10
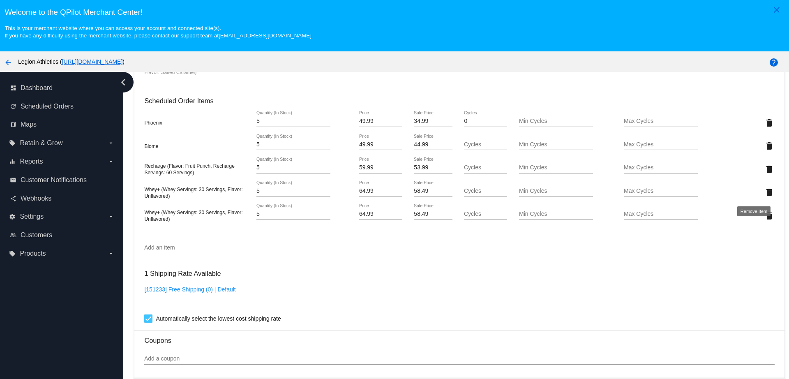
click at [764, 193] on mat-icon "delete" at bounding box center [769, 192] width 10 height 10
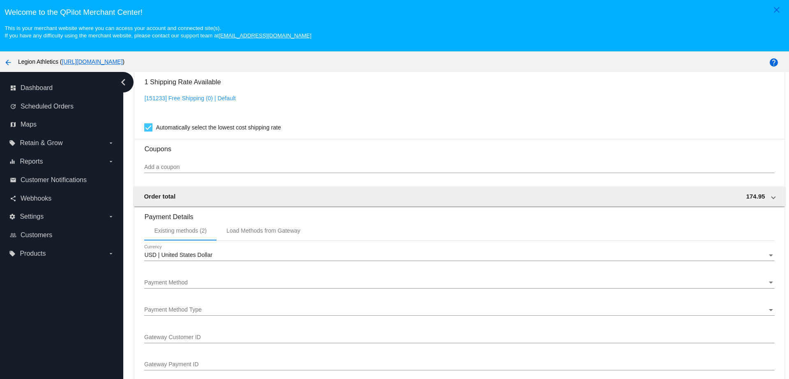
scroll to position [873, 0]
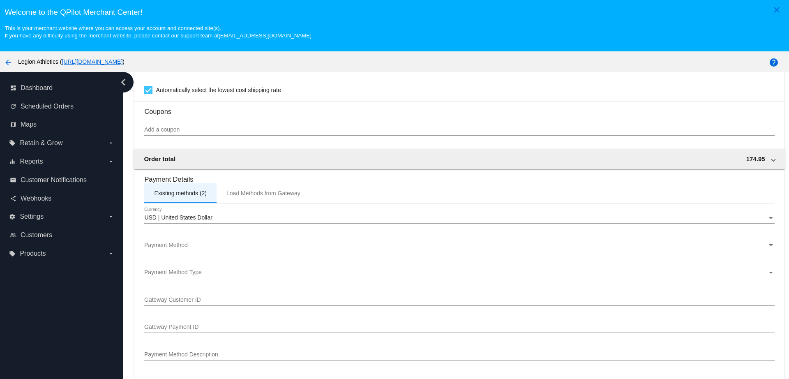
click at [181, 191] on div "Existing methods (2)" at bounding box center [180, 193] width 53 height 7
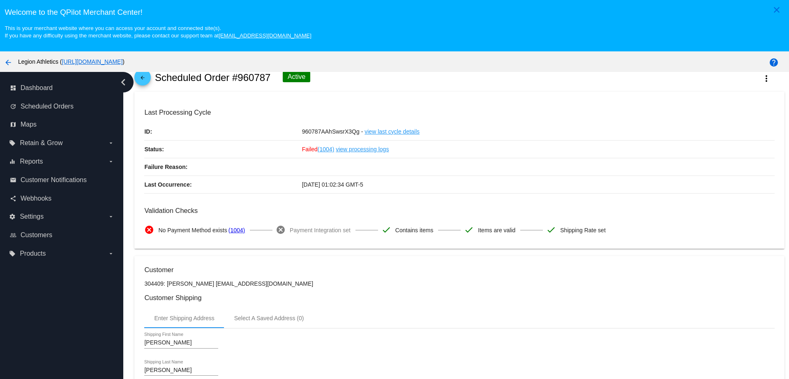
scroll to position [51, 0]
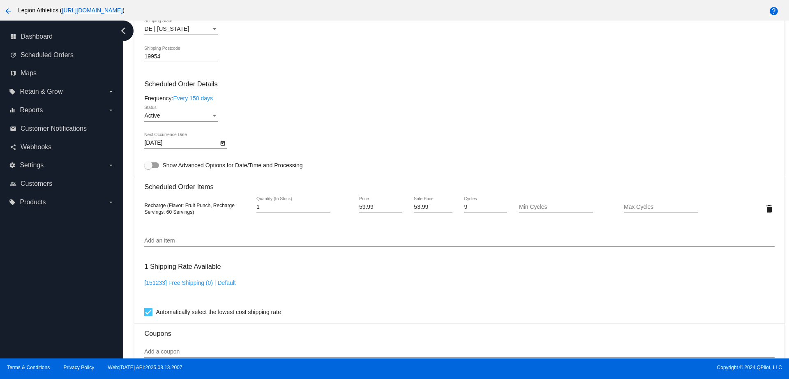
scroll to position [462, 0]
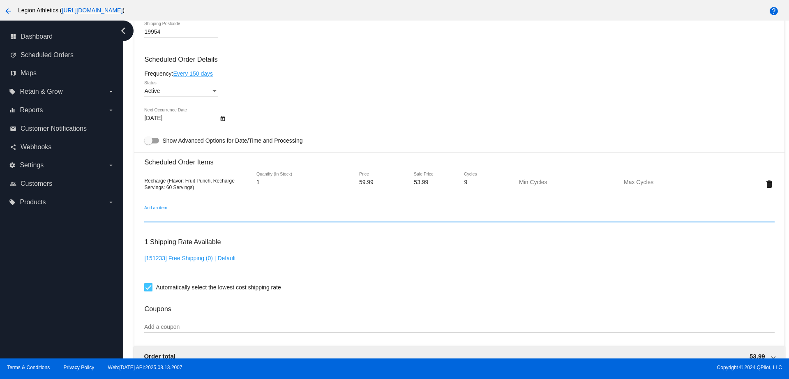
click at [330, 216] on input "Add an item" at bounding box center [459, 216] width 630 height 7
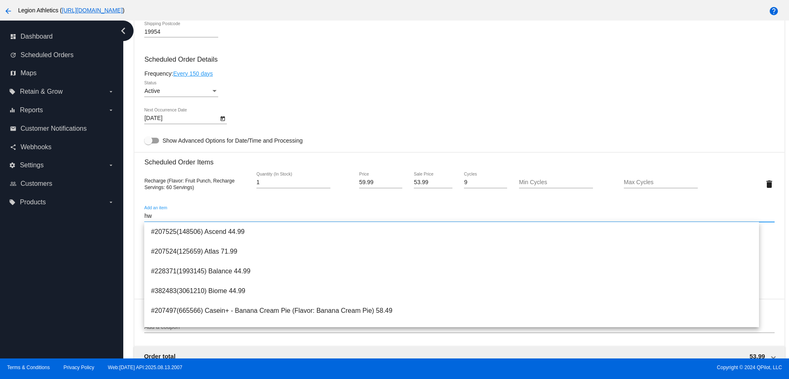
type input "h"
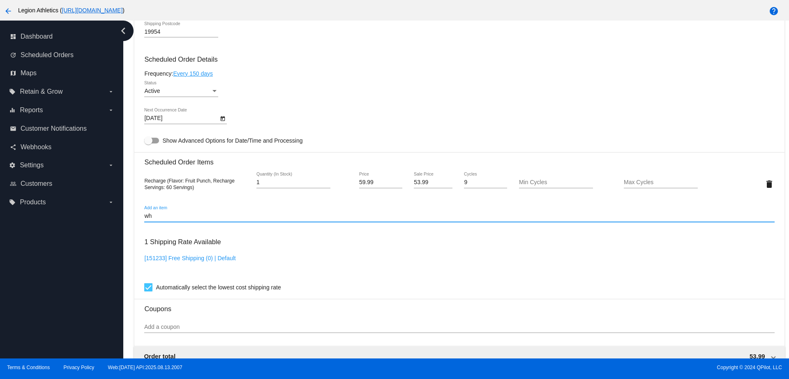
type input "w"
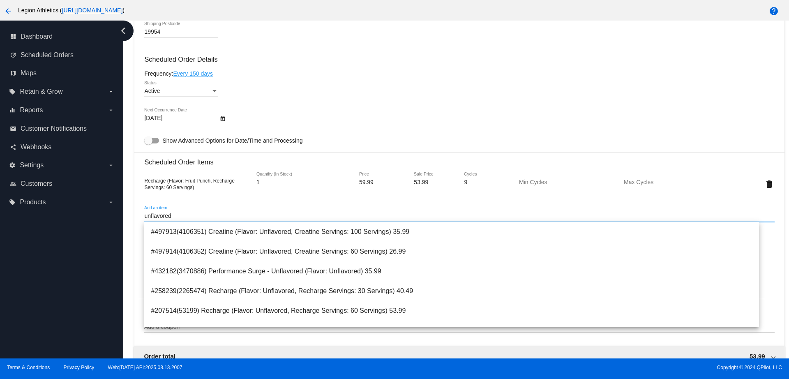
type input "unflavored"
click at [401, 99] on div "Active Status" at bounding box center [459, 92] width 630 height 23
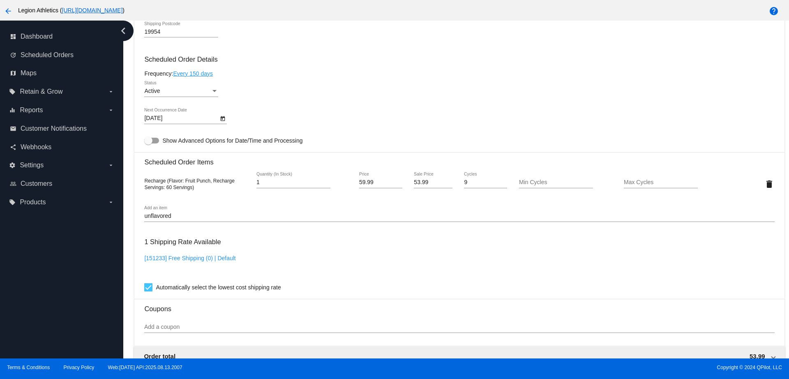
drag, startPoint x: 189, startPoint y: 210, endPoint x: 143, endPoint y: 211, distance: 45.6
click at [143, 211] on mat-card "Customer 304409: Robert Vincelette drbarney1@yahoo.com Customer Shipping Enter …" at bounding box center [458, 328] width 649 height 1149
click at [170, 216] on input "unflavored" at bounding box center [459, 216] width 630 height 7
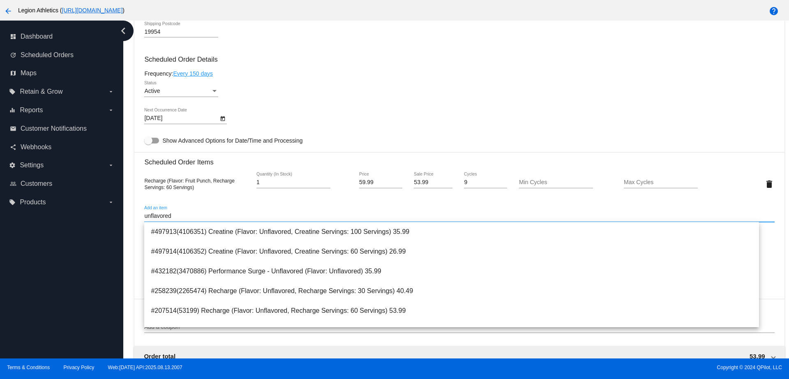
click at [170, 216] on input "unflavored" at bounding box center [459, 216] width 630 height 7
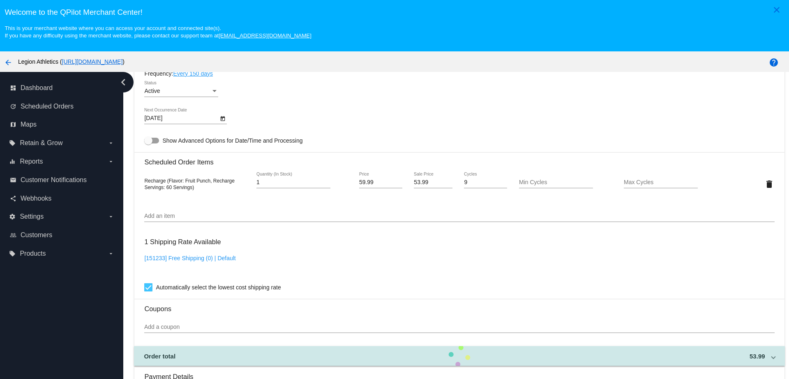
scroll to position [462, 0]
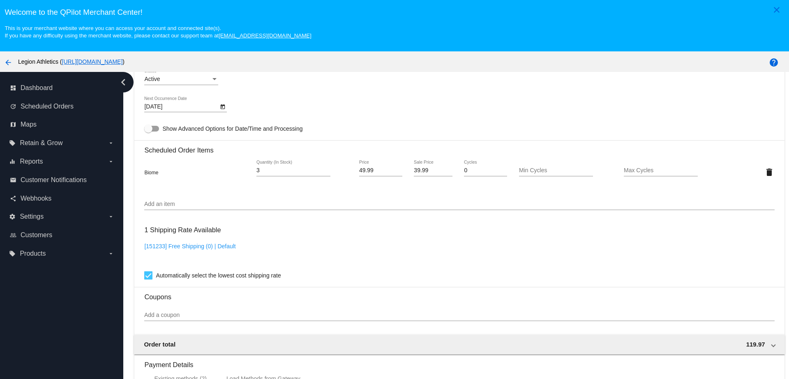
scroll to position [400, 0]
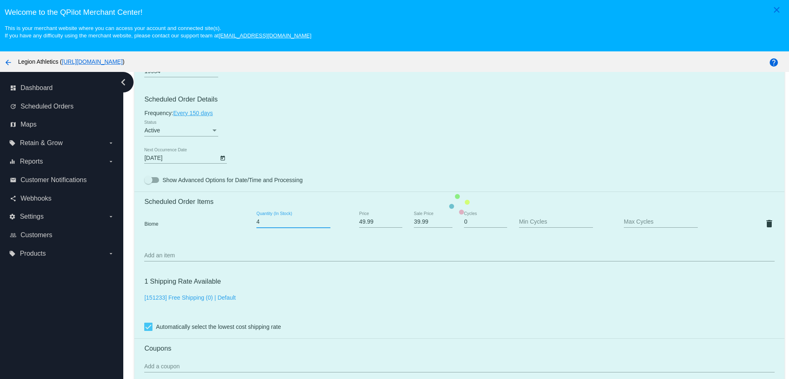
click at [325, 221] on input "4" at bounding box center [293, 221] width 74 height 7
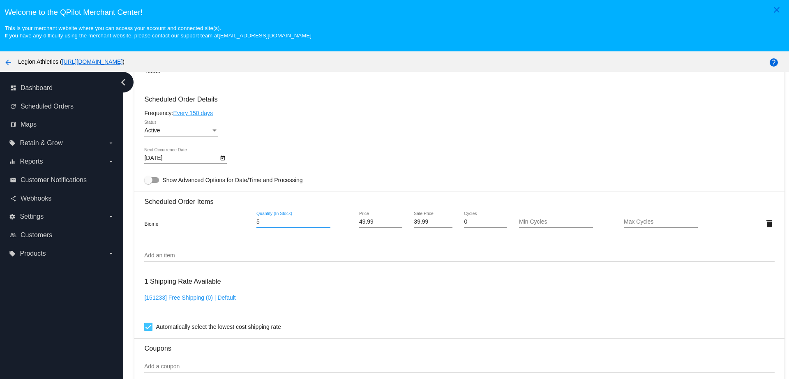
type input "5"
click at [325, 221] on input "5" at bounding box center [293, 221] width 74 height 7
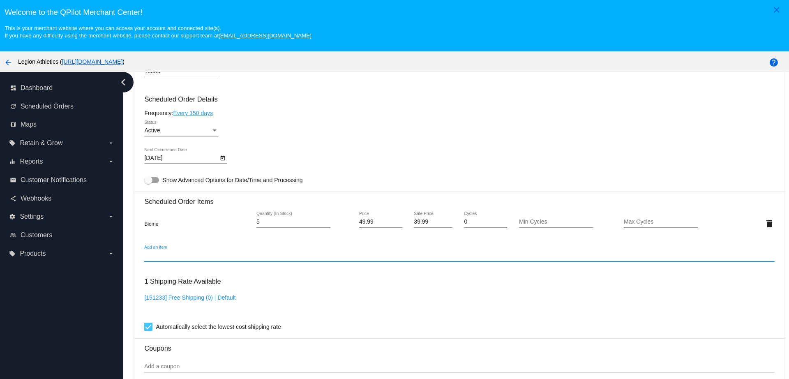
click at [182, 255] on input "Add an item" at bounding box center [459, 255] width 630 height 7
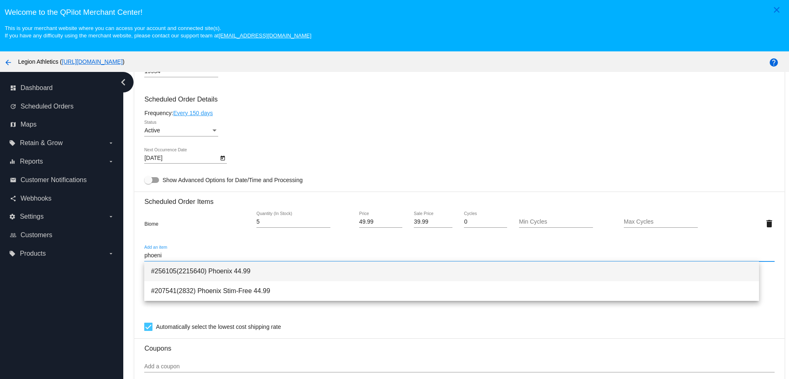
type input "phoeni"
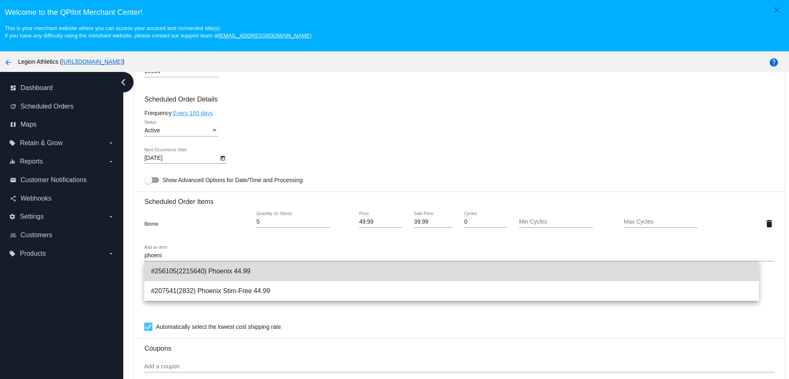
click at [217, 273] on span "#256105(2215640) Phoenix 44.99" at bounding box center [451, 271] width 601 height 20
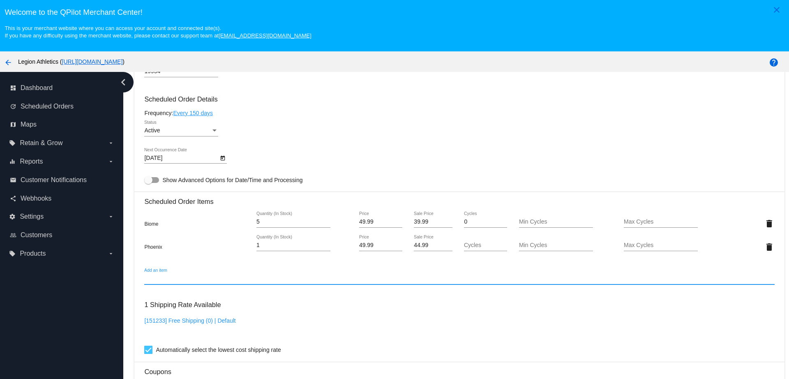
click at [284, 244] on input "1" at bounding box center [293, 245] width 74 height 7
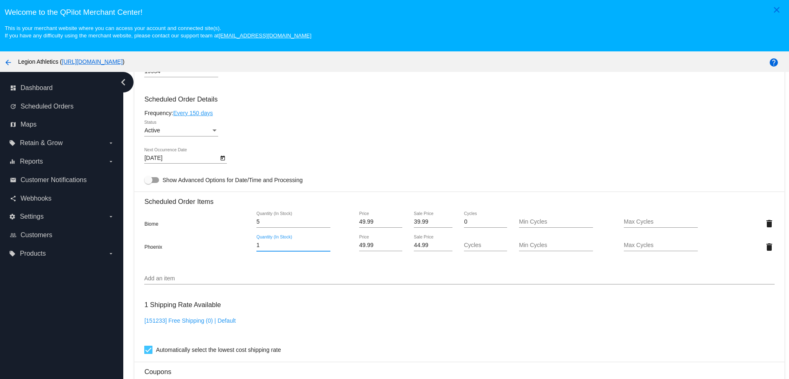
type input "1"
type input "5"
click at [199, 281] on mat-card "Customer 304409: Robert Vincelette drbarney1@yahoo.com Customer Shipping Enter …" at bounding box center [458, 215] width 649 height 844
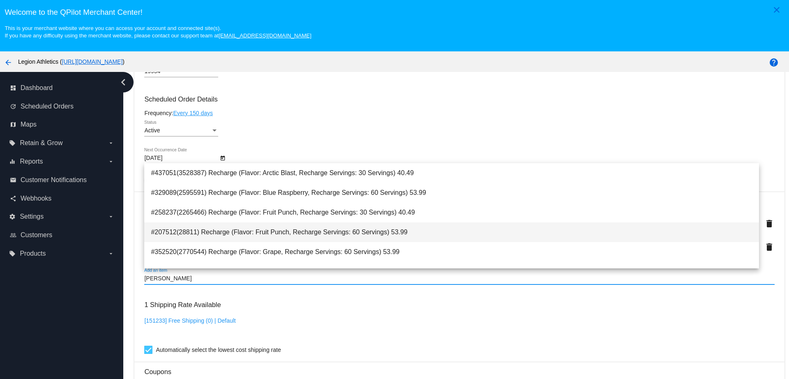
type input "rech"
click at [297, 230] on span "#207512(28811) Recharge (Flavor: Fruit Punch, Recharge Servings: 60 Servings) 5…" at bounding box center [451, 232] width 601 height 20
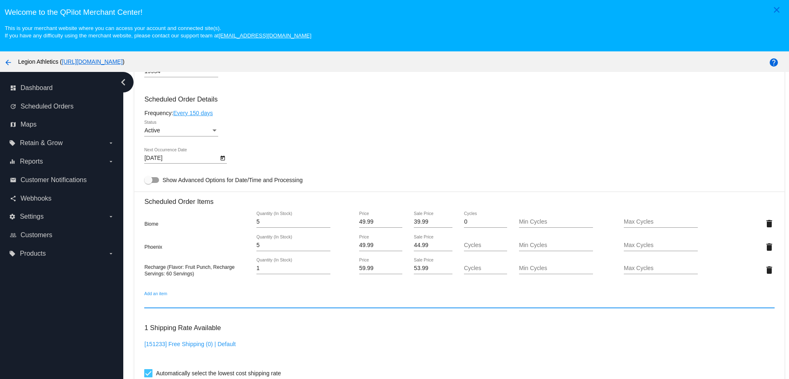
click at [284, 267] on input "1" at bounding box center [293, 268] width 74 height 7
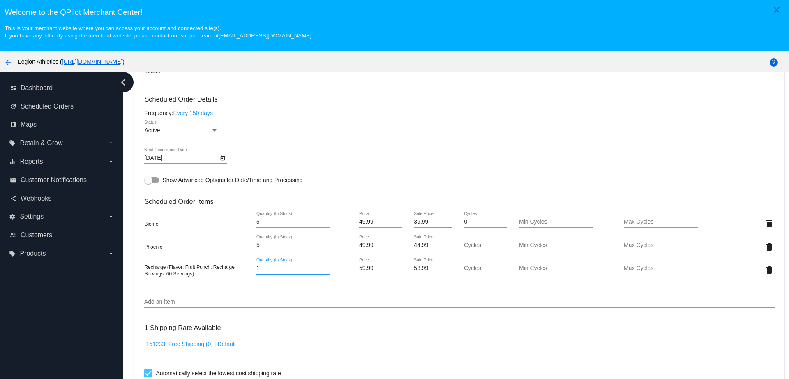
type input "1"
type input "5"
click at [241, 305] on mat-card "Customer 304409: Robert Vincelette drbarney1@yahoo.com Customer Shipping Enter …" at bounding box center [458, 227] width 649 height 868
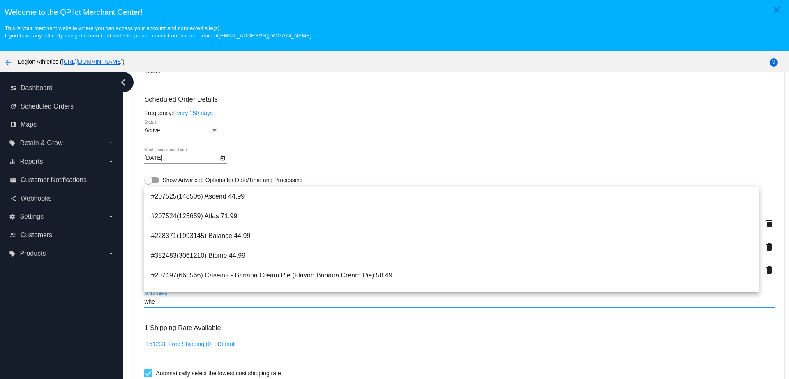
type input "whey"
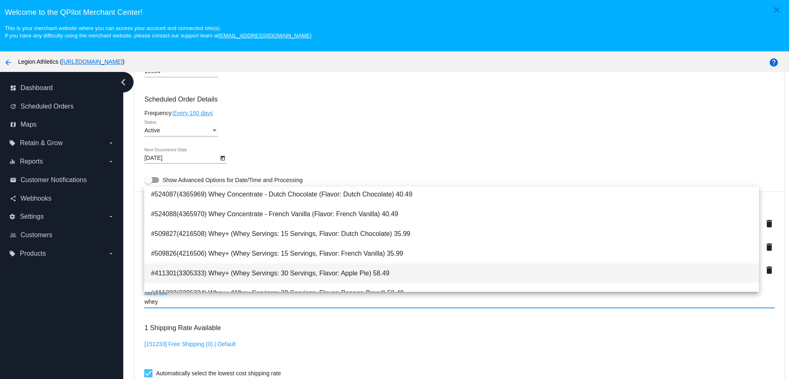
scroll to position [0, 0]
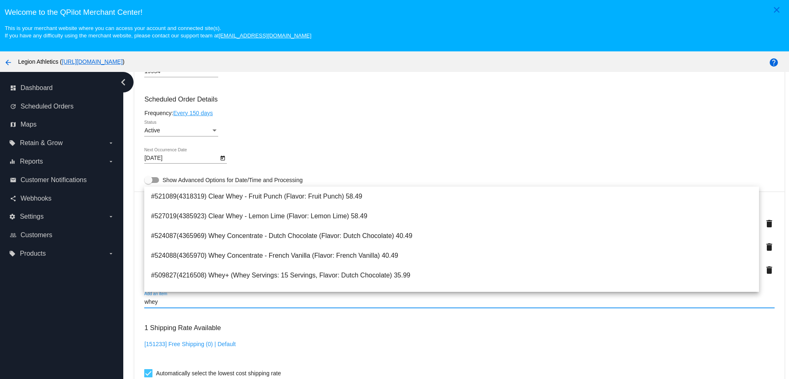
drag, startPoint x: 194, startPoint y: 304, endPoint x: 128, endPoint y: 300, distance: 66.2
click at [128, 300] on div "Dashboard Scheduled Orders arrow_back Scheduled Order #990082 Active more_vert …" at bounding box center [455, 241] width 665 height 338
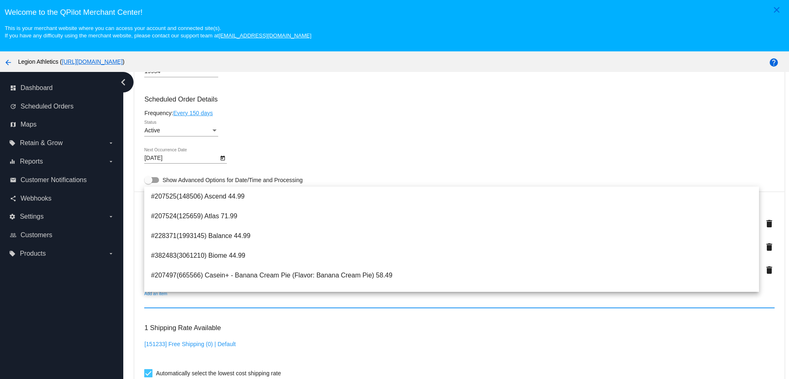
paste input "32358"
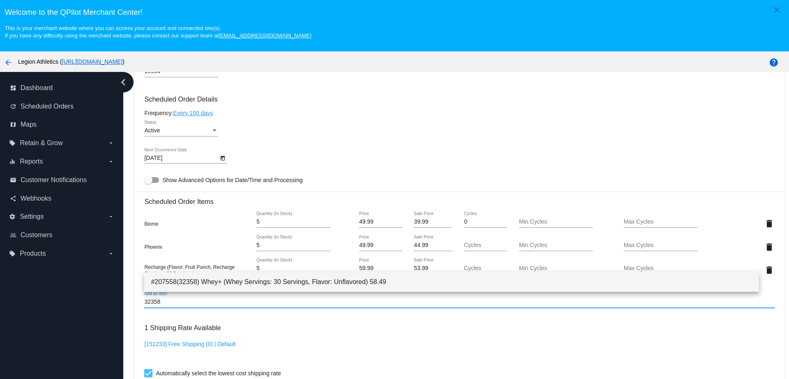
type input "32358"
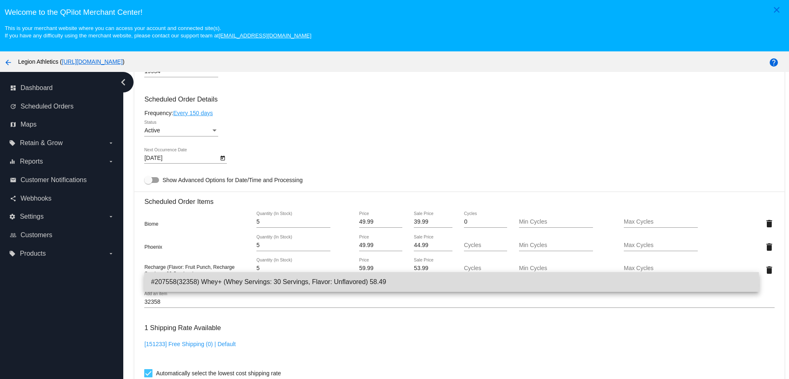
click at [182, 285] on span "#207558(32358) Whey+ (Whey Servings: 30 Servings, Flavor: Unflavored) 58.49" at bounding box center [451, 282] width 601 height 20
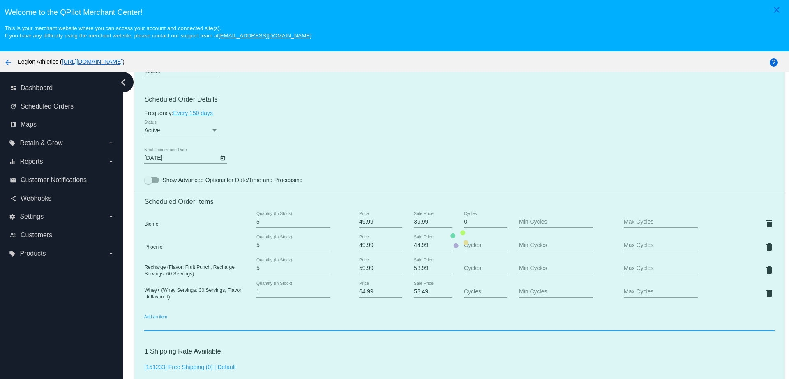
scroll to position [451, 0]
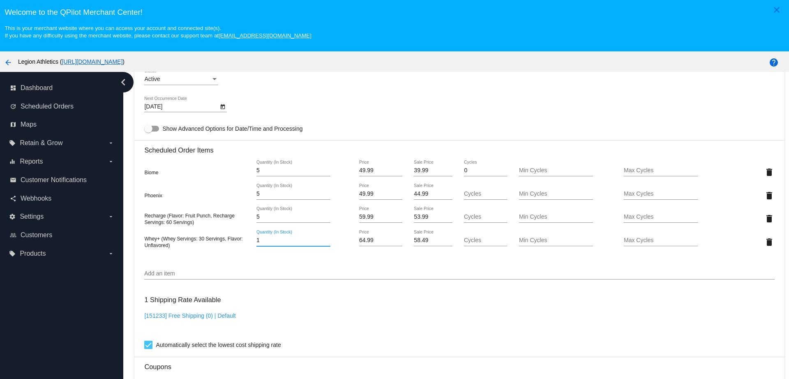
click at [293, 243] on input "1" at bounding box center [293, 240] width 74 height 7
type input "1"
type input "5"
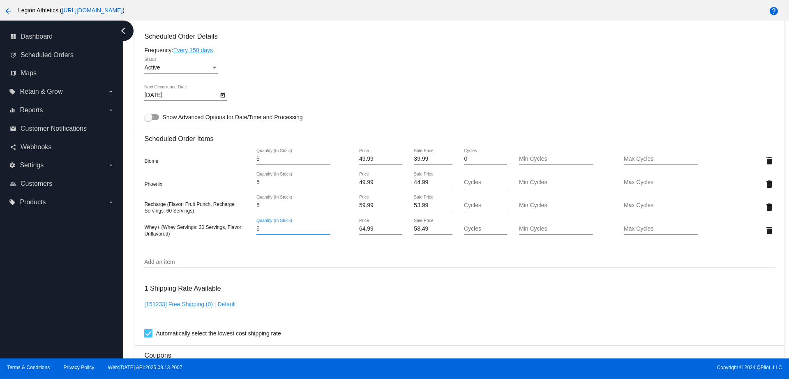
scroll to position [469, 0]
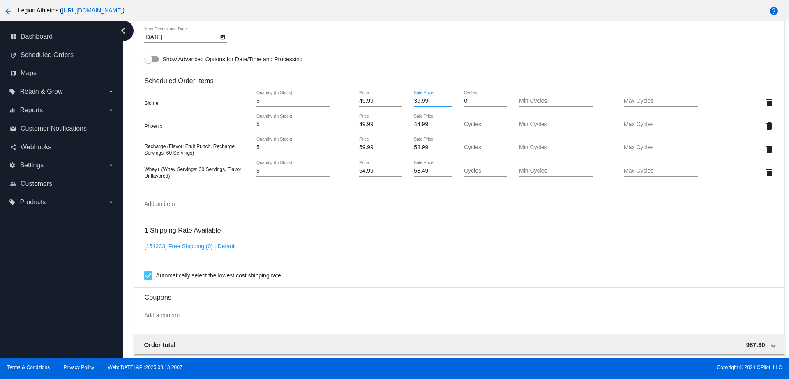
click at [423, 101] on input "39.99" at bounding box center [433, 101] width 38 height 7
type input "37.49"
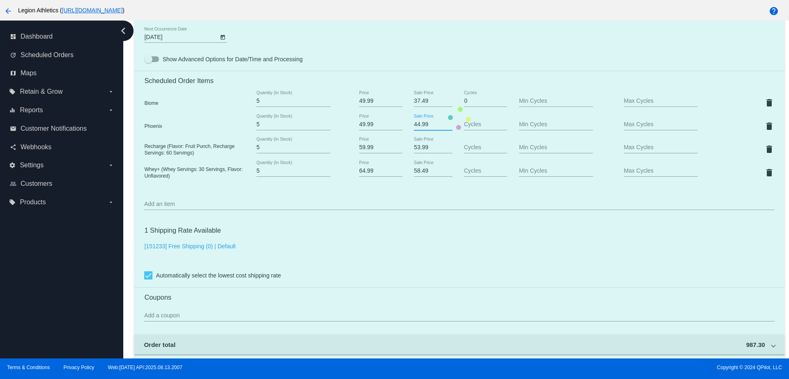
click at [427, 126] on mat-card "Customer 304409: Robert Vincelette drbarney1@yahoo.com Customer Shipping Enter …" at bounding box center [458, 118] width 649 height 891
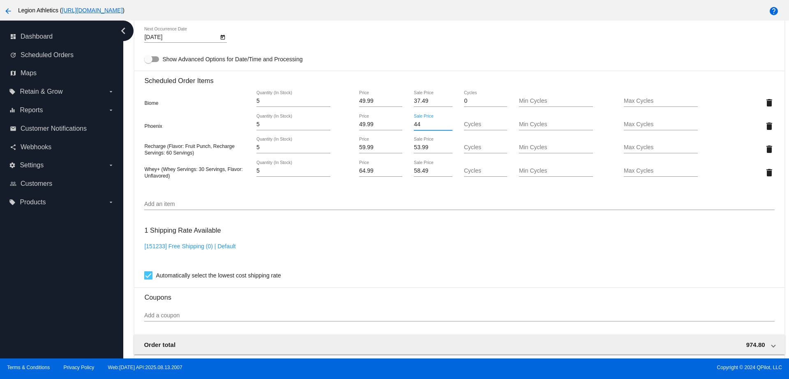
type input "4"
type input "37.49"
click at [430, 148] on mat-card "Customer 304409: Robert Vincelette drbarney1@yahoo.com Customer Shipping Enter …" at bounding box center [458, 118] width 649 height 891
type input "5"
type input "44.99"
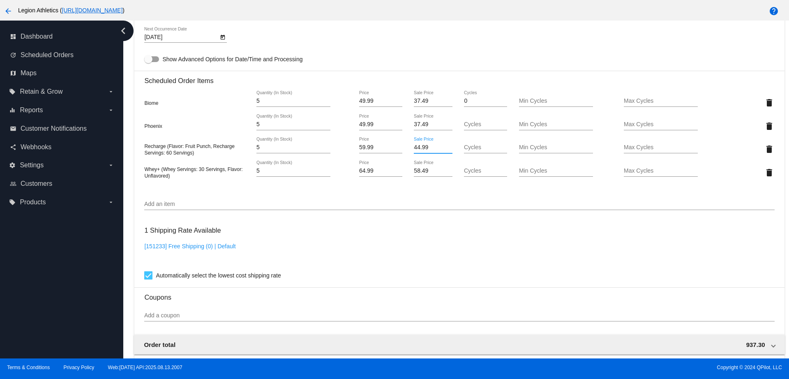
click at [429, 165] on mat-card "Customer 304409: Robert Vincelette drbarney1@yahoo.com Customer Shipping Enter …" at bounding box center [458, 118] width 649 height 891
click at [429, 172] on input "58.49" at bounding box center [433, 171] width 38 height 7
type input "5"
type input "48.75"
click at [439, 196] on mat-card "Customer 304409: Robert Vincelette drbarney1@yahoo.com Customer Shipping Enter …" at bounding box center [458, 118] width 649 height 891
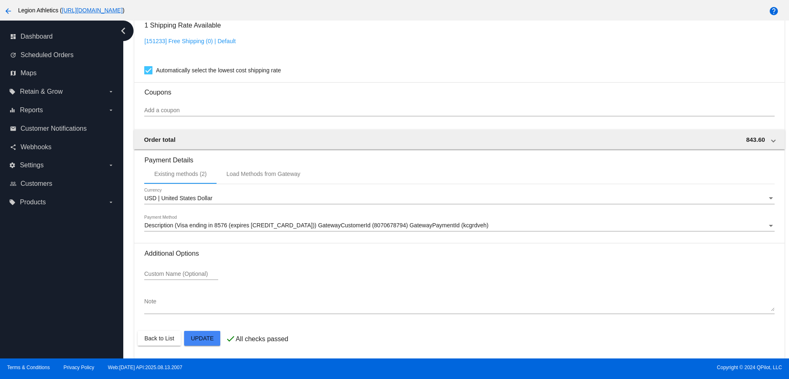
scroll to position [674, 0]
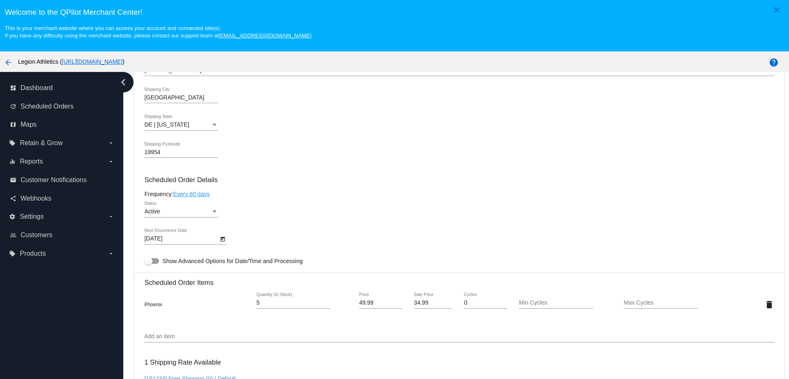
scroll to position [513, 0]
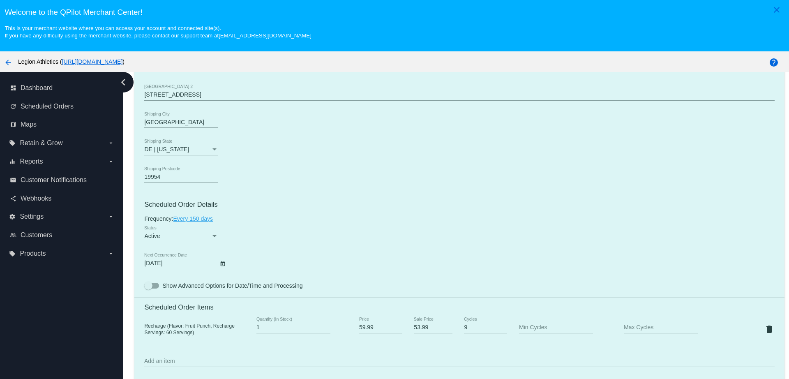
scroll to position [462, 0]
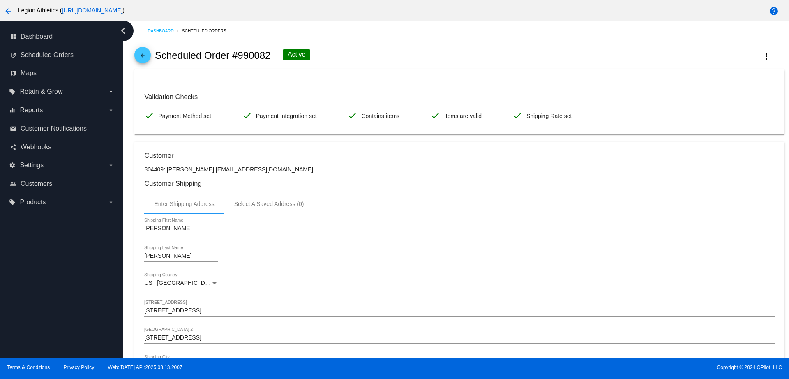
copy p "[EMAIL_ADDRESS][DOMAIN_NAME]"
drag, startPoint x: 262, startPoint y: 170, endPoint x: 212, endPoint y: 170, distance: 49.7
click at [212, 170] on p "304409: [PERSON_NAME] [EMAIL_ADDRESS][DOMAIN_NAME]" at bounding box center [459, 169] width 630 height 7
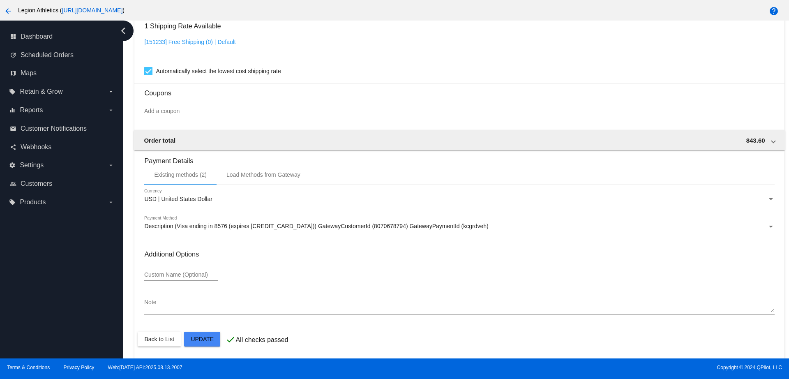
scroll to position [674, 0]
click at [195, 224] on span "Description (Visa ending in 8576 (expires [CREDIT_CARD_DATA])) GatewayCustomerI…" at bounding box center [316, 224] width 344 height 7
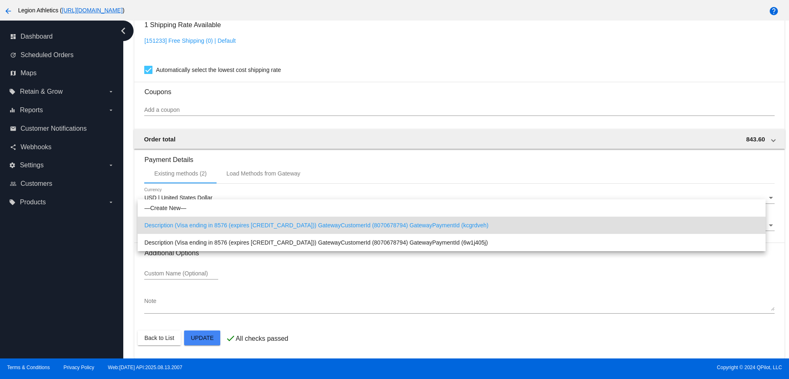
click at [385, 157] on div at bounding box center [394, 189] width 789 height 379
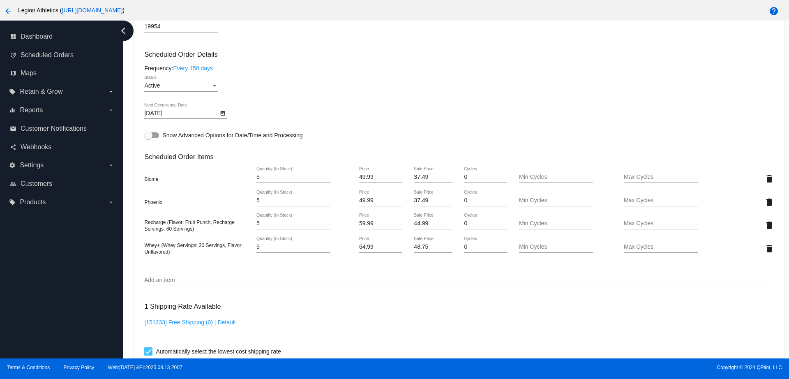
scroll to position [418, 0]
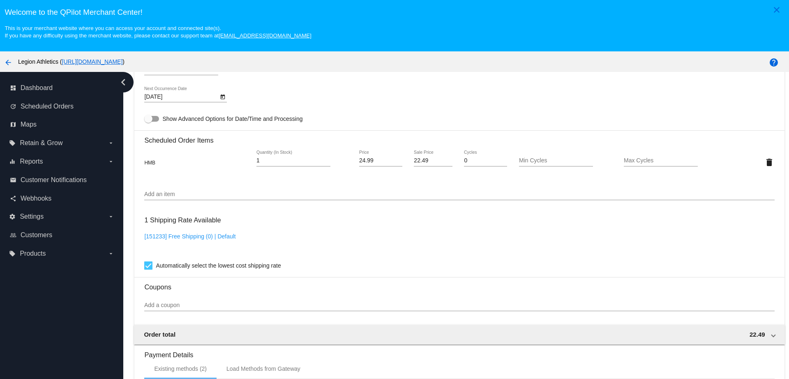
scroll to position [462, 0]
click at [269, 159] on input "1" at bounding box center [293, 159] width 74 height 7
type input "1"
type input "5"
click at [329, 193] on mat-card "Customer 304409: [PERSON_NAME] [EMAIL_ADDRESS][DOMAIN_NAME] Customer Shipping E…" at bounding box center [458, 141] width 649 height 821
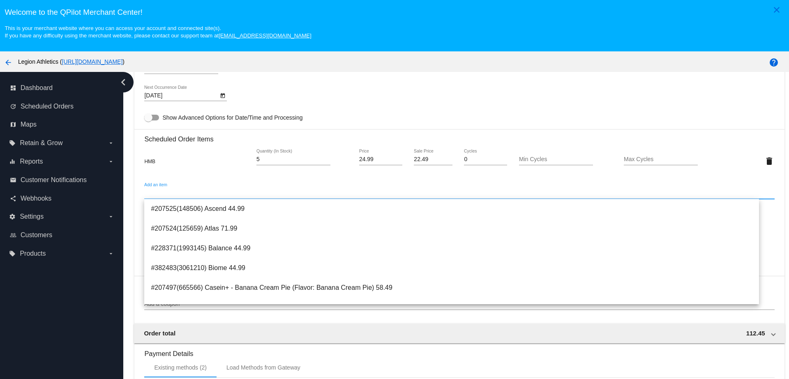
click at [233, 188] on div "Add an item" at bounding box center [459, 191] width 630 height 16
click at [392, 191] on input "Add an item" at bounding box center [459, 193] width 630 height 7
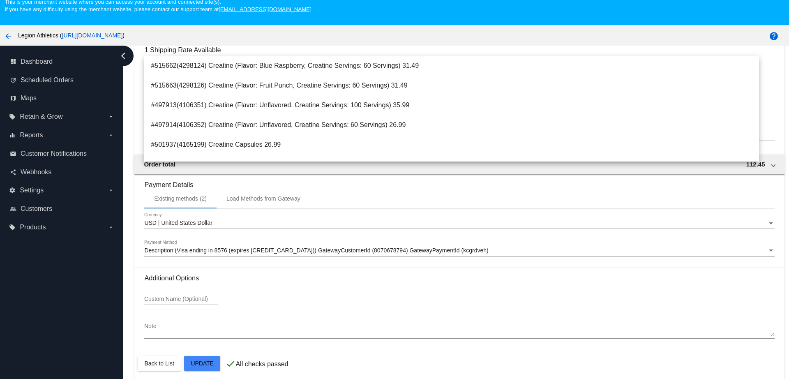
scroll to position [51, 0]
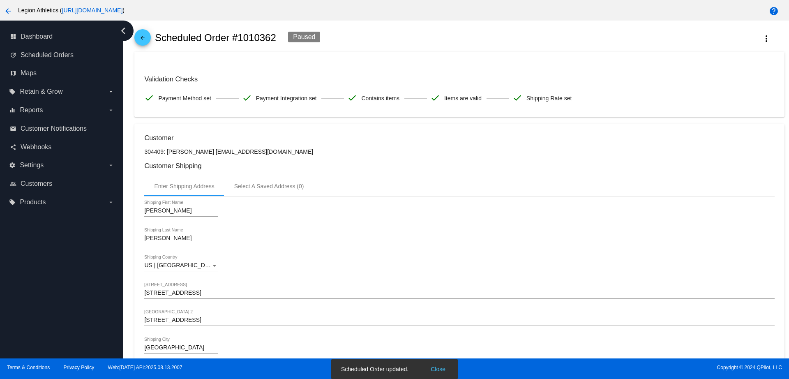
scroll to position [0, 0]
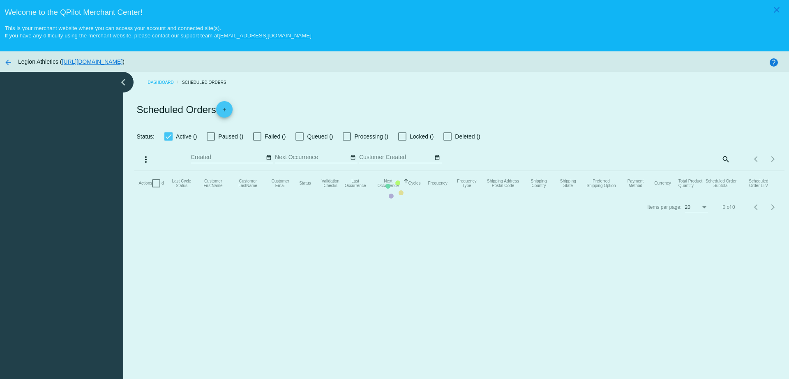
checkbox input "true"
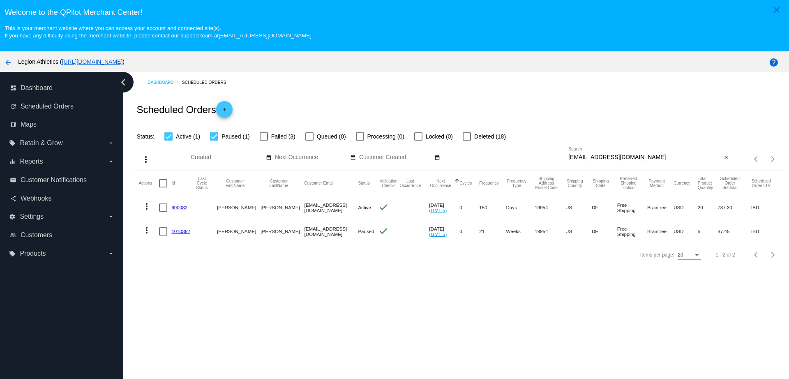
click at [187, 230] on link "1010362" at bounding box center [180, 230] width 18 height 5
drag, startPoint x: 632, startPoint y: 159, endPoint x: 555, endPoint y: 164, distance: 77.4
click at [555, 164] on div "more_vert Aug Jan Feb Mar Apr 1" at bounding box center [458, 155] width 649 height 29
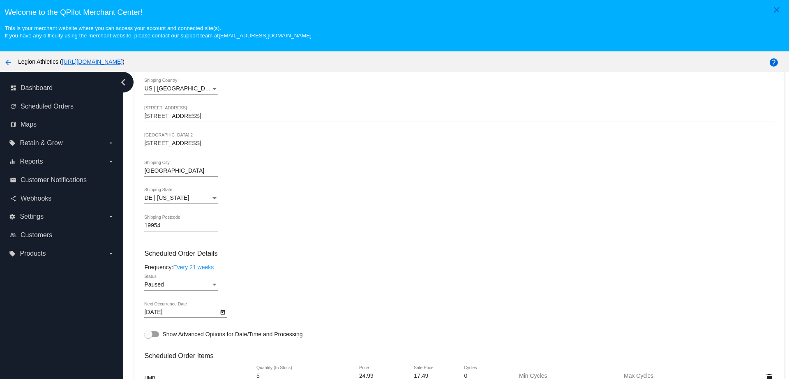
scroll to position [308, 0]
